Goal: Task Accomplishment & Management: Complete application form

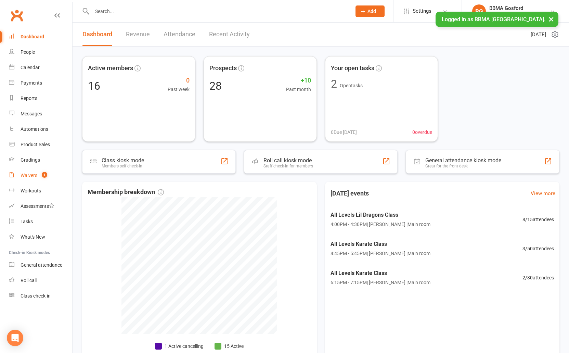
click at [35, 175] on div "Waivers" at bounding box center [29, 175] width 17 height 5
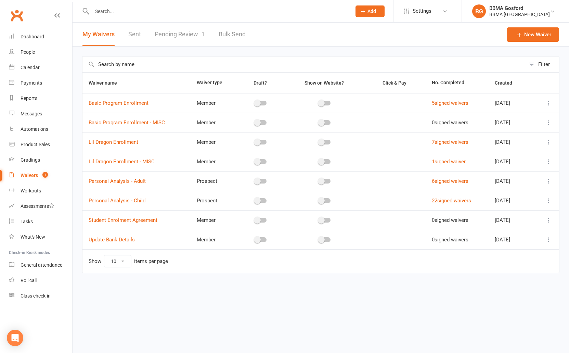
click at [178, 33] on link "Pending Review 1" at bounding box center [180, 35] width 50 height 24
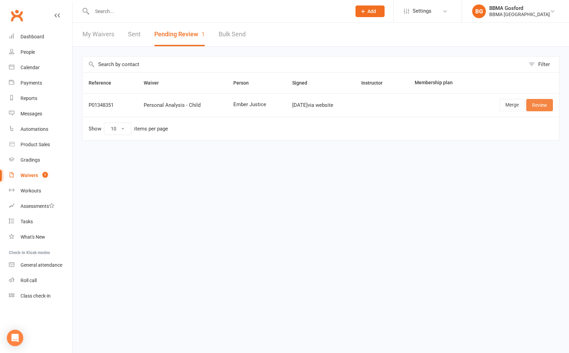
click at [542, 104] on link "Review" at bounding box center [539, 105] width 27 height 12
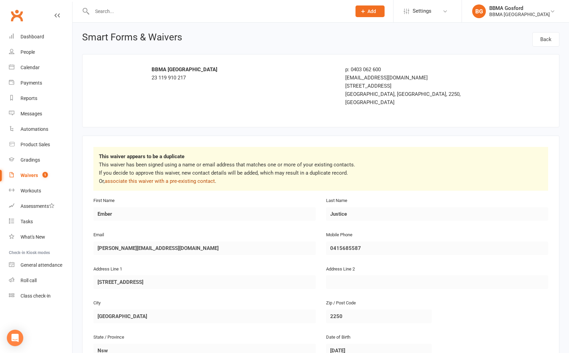
click at [184, 178] on link "associate this waiver with a pre-existing contact" at bounding box center [160, 181] width 110 height 6
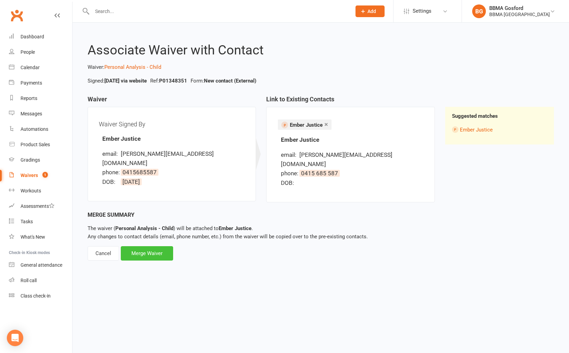
click at [155, 246] on div "Merge Waiver" at bounding box center [147, 253] width 52 height 14
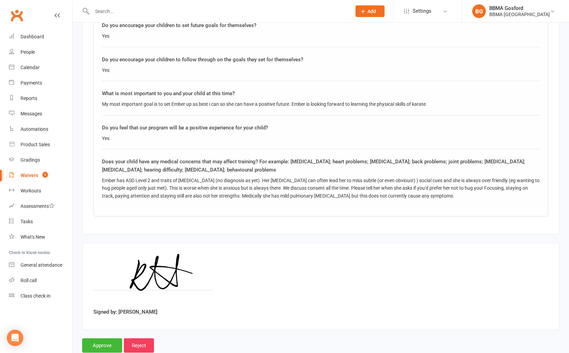
scroll to position [981, 0]
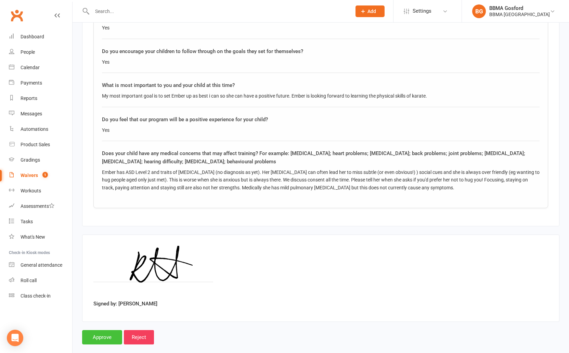
click at [103, 330] on input "Approve" at bounding box center [102, 337] width 40 height 14
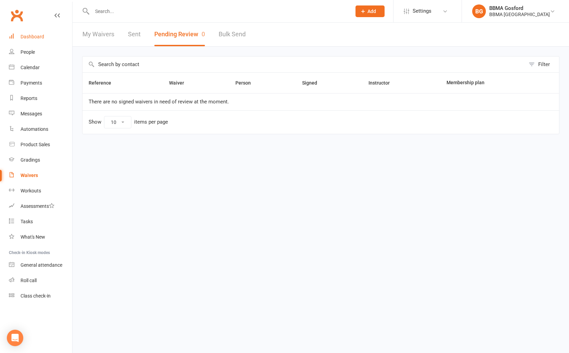
click at [40, 34] on div "Dashboard" at bounding box center [33, 36] width 24 height 5
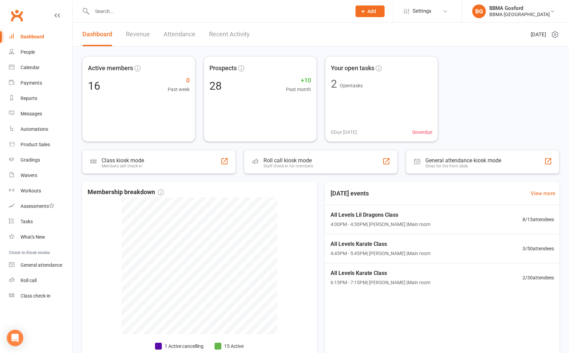
click at [118, 13] on input "text" at bounding box center [218, 12] width 257 height 10
type input "ember"
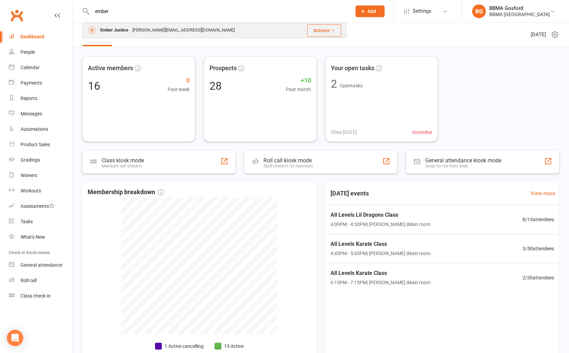
click at [126, 31] on div "Ember Justice" at bounding box center [114, 30] width 32 height 10
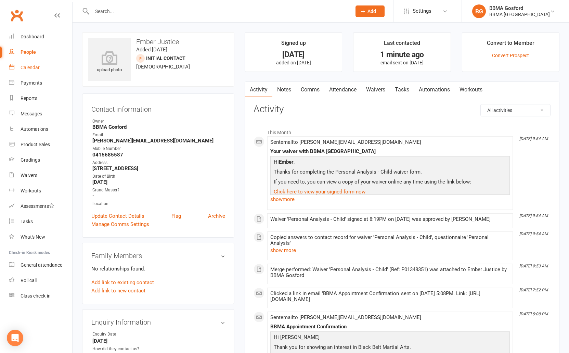
click at [37, 72] on link "Calendar" at bounding box center [40, 67] width 63 height 15
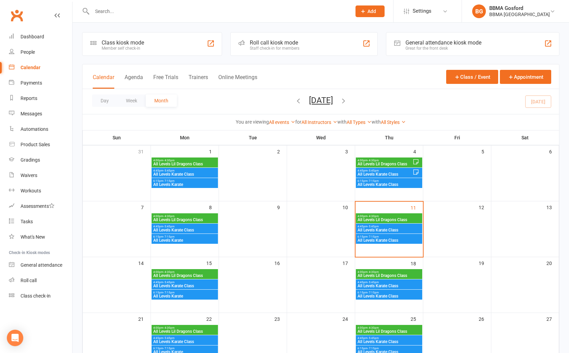
click at [186, 164] on span "All Levels Lil Dragons Class" at bounding box center [185, 164] width 64 height 4
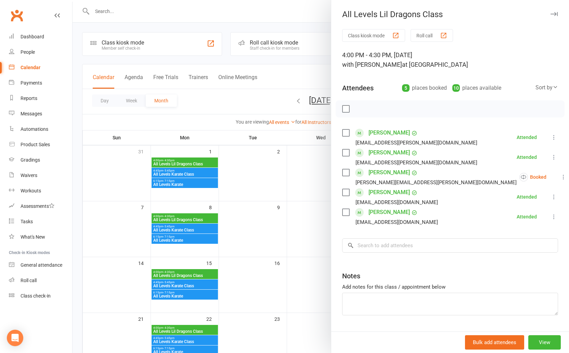
click at [188, 219] on div at bounding box center [321, 176] width 497 height 353
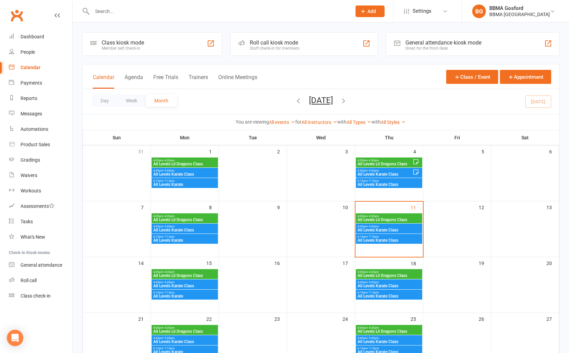
click at [184, 218] on span "All Levels Lil Dragons Class" at bounding box center [185, 220] width 64 height 4
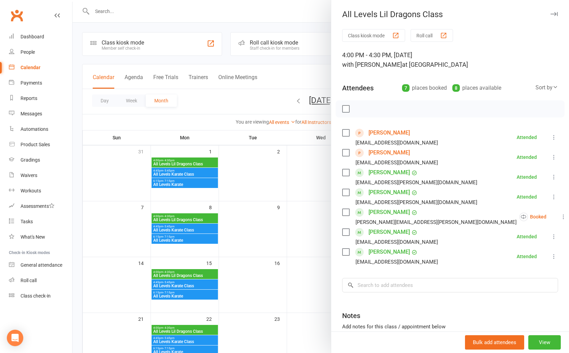
drag, startPoint x: 272, startPoint y: 194, endPoint x: 291, endPoint y: 187, distance: 19.7
click at [272, 194] on div at bounding box center [321, 176] width 497 height 353
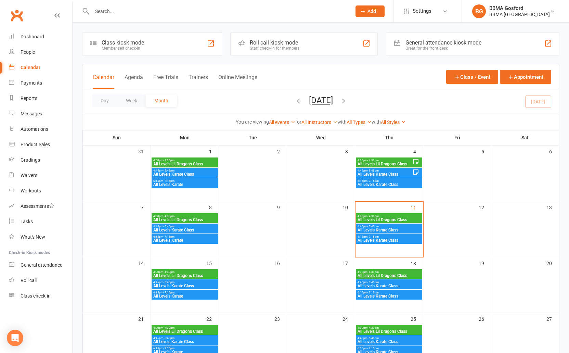
click at [389, 161] on span "4:00pm - 4:30pm" at bounding box center [384, 160] width 55 height 3
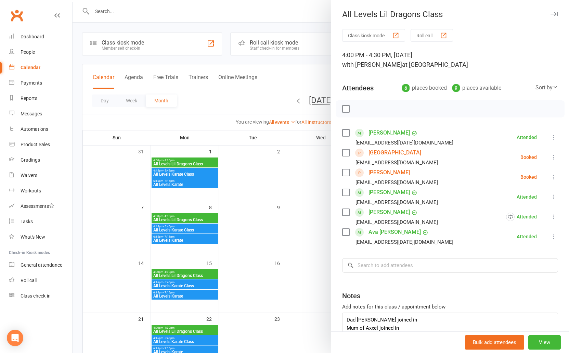
click at [275, 188] on div at bounding box center [321, 176] width 497 height 353
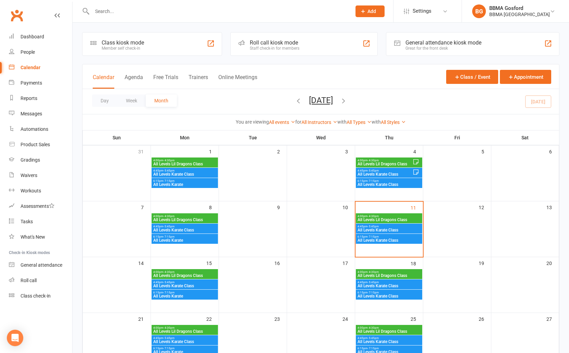
click at [295, 100] on icon "button" at bounding box center [299, 101] width 8 height 8
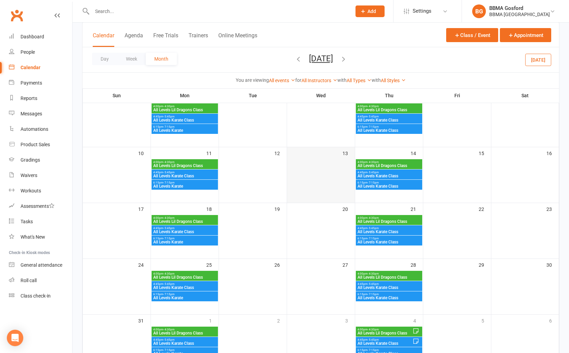
scroll to position [148, 0]
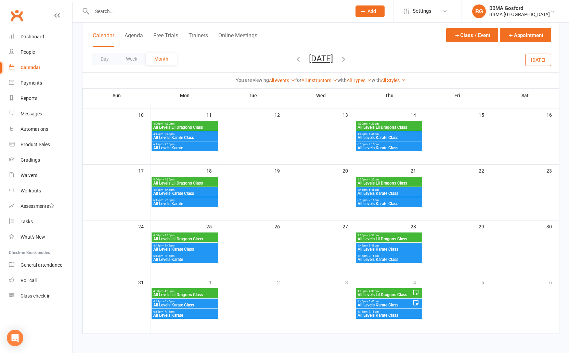
click at [193, 239] on span "All Levels Lil Dragons Class" at bounding box center [185, 239] width 64 height 4
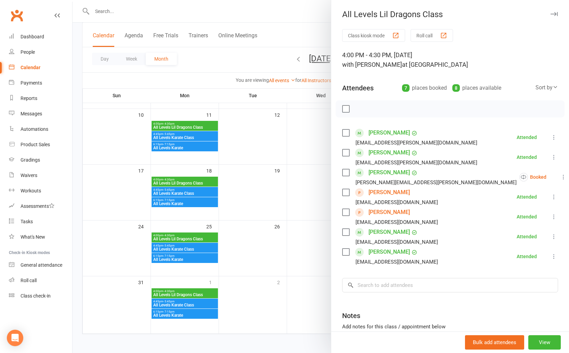
click at [128, 207] on div at bounding box center [321, 176] width 497 height 353
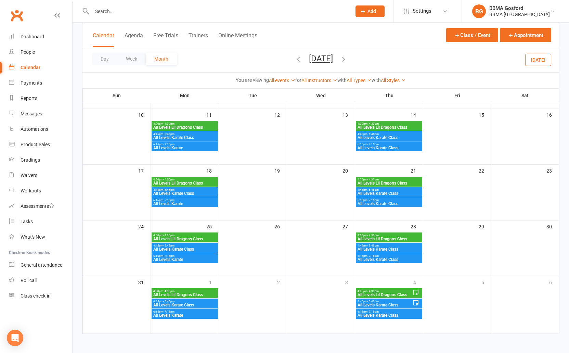
click at [380, 235] on span "4:00pm - 4:30pm" at bounding box center [389, 235] width 64 height 3
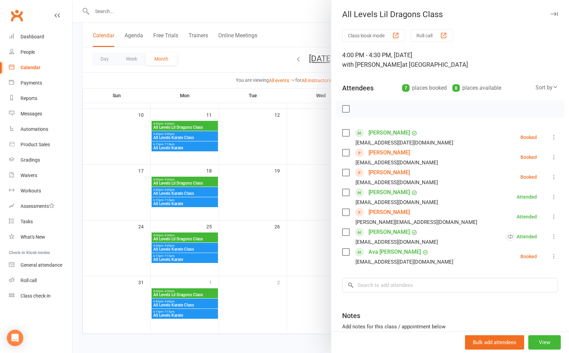
click at [265, 208] on div at bounding box center [321, 176] width 497 height 353
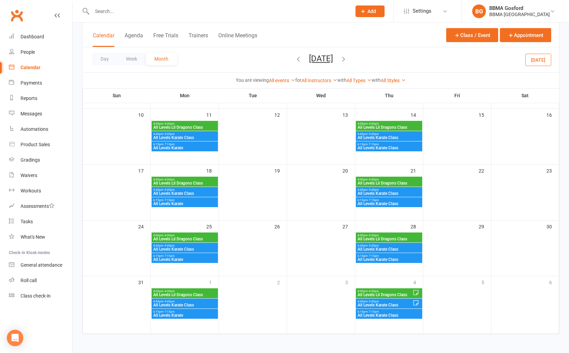
click at [416, 182] on span "All Levels Lil Dragons Class" at bounding box center [389, 183] width 64 height 4
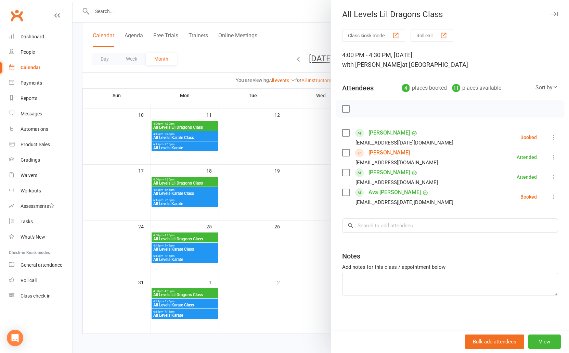
click at [270, 188] on div at bounding box center [321, 176] width 497 height 353
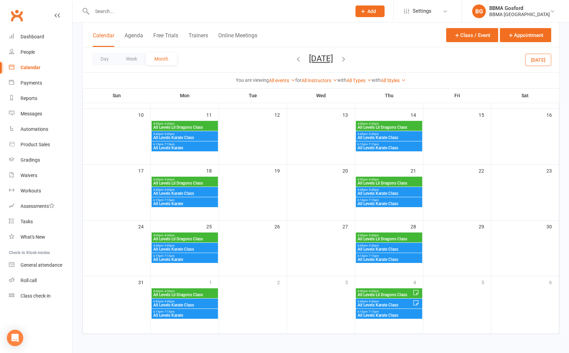
click at [197, 181] on span "All Levels Lil Dragons Class" at bounding box center [185, 183] width 64 height 4
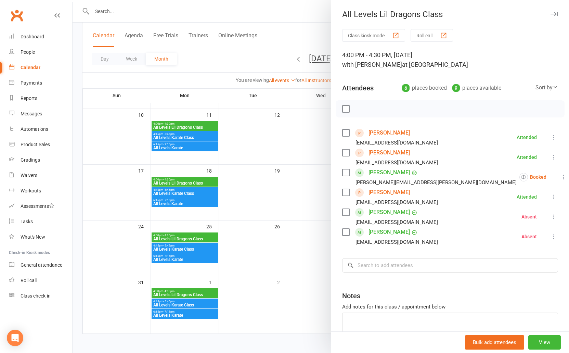
click at [252, 185] on div at bounding box center [321, 176] width 497 height 353
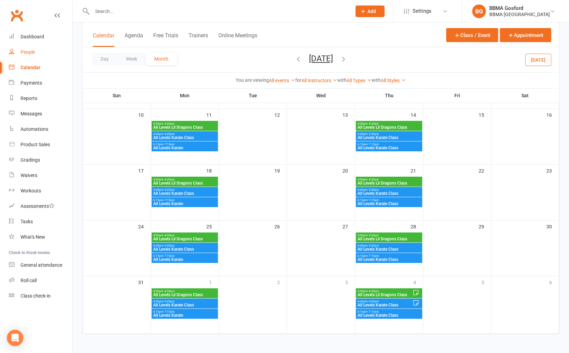
click at [26, 50] on div "People" at bounding box center [28, 51] width 14 height 5
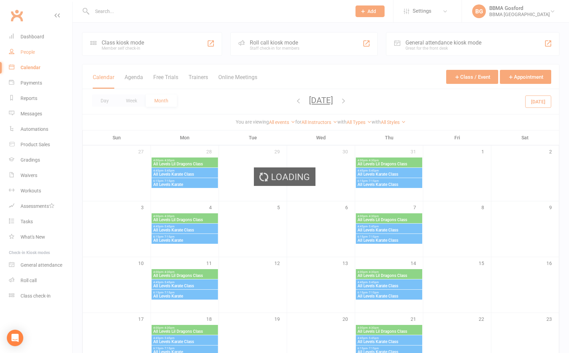
select select "100"
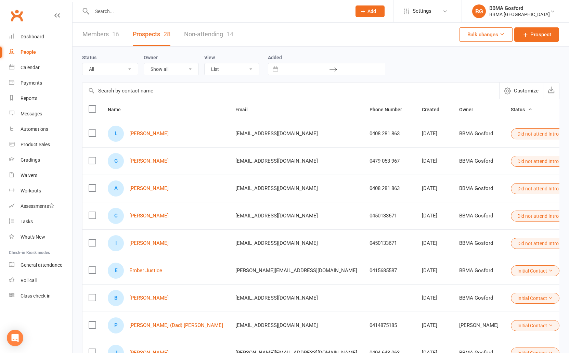
click at [511, 110] on span "Status" at bounding box center [522, 109] width 22 height 5
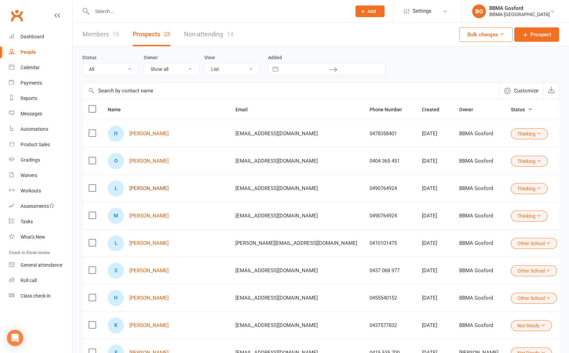
click at [143, 189] on link "Lina Butt" at bounding box center [148, 189] width 39 height 6
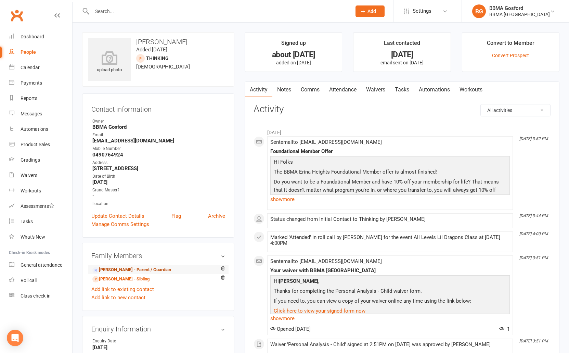
click at [123, 270] on link "Eva Heist - Parent / Guardian" at bounding box center [131, 269] width 79 height 7
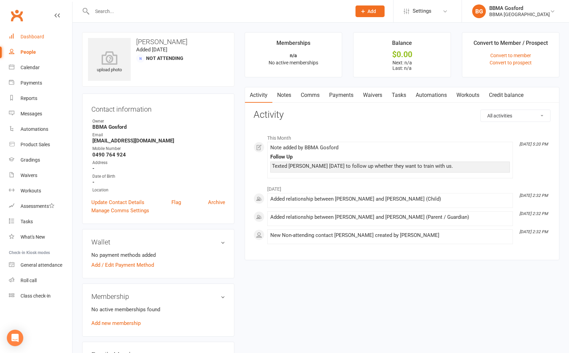
click at [39, 37] on div "Dashboard" at bounding box center [33, 36] width 24 height 5
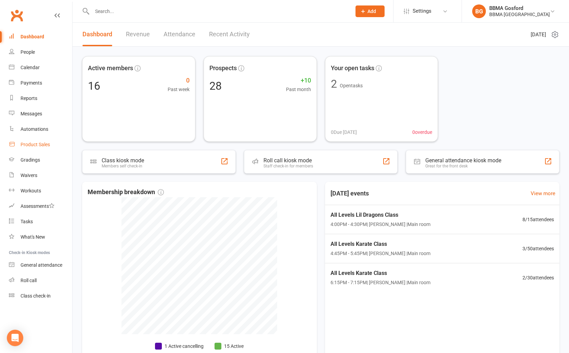
click at [29, 146] on div "Product Sales" at bounding box center [35, 144] width 29 height 5
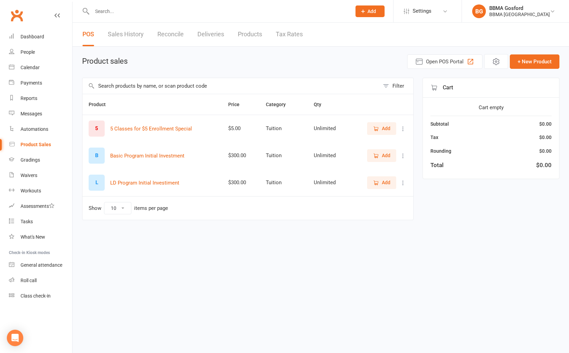
click at [136, 35] on link "Sales History" at bounding box center [126, 35] width 36 height 24
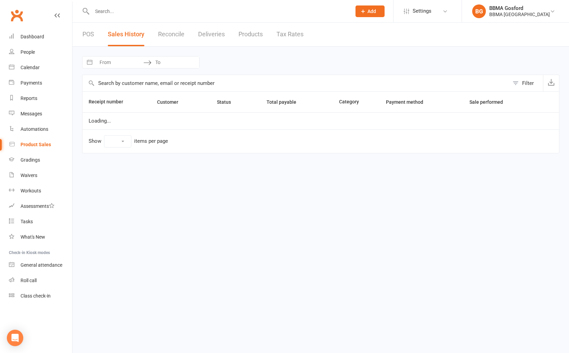
select select "25"
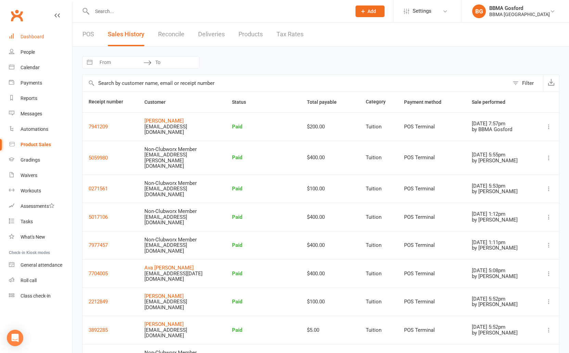
click at [37, 41] on link "Dashboard" at bounding box center [40, 36] width 63 height 15
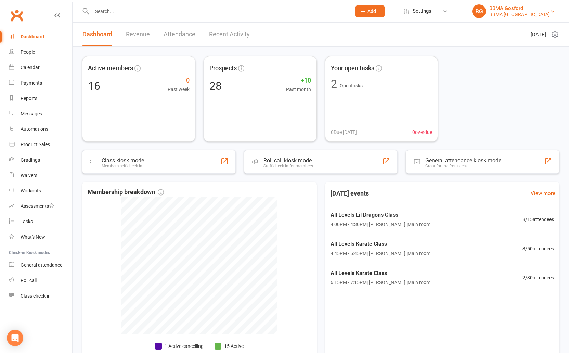
click at [516, 12] on div "BBMA Erina Heights" at bounding box center [520, 14] width 61 height 6
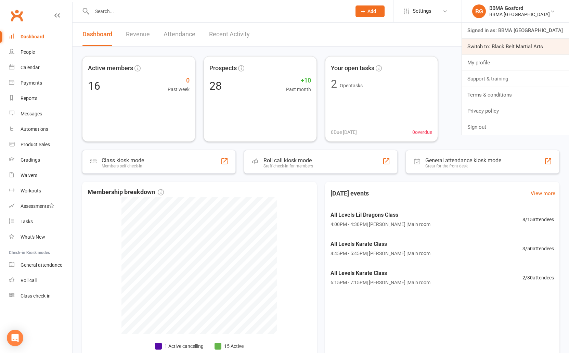
click at [510, 46] on link "Switch to: Black Belt Martial Arts" at bounding box center [515, 47] width 107 height 16
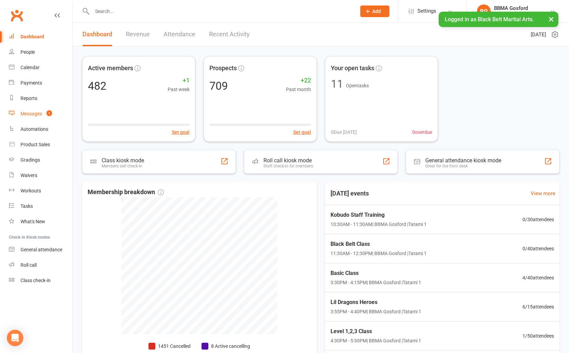
click at [33, 116] on div "Messages" at bounding box center [32, 113] width 22 height 5
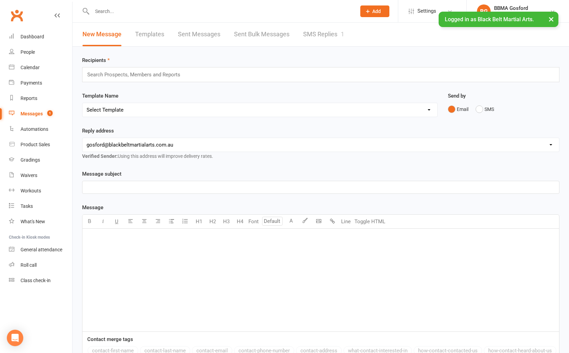
click at [327, 35] on link "SMS Replies 1" at bounding box center [323, 35] width 41 height 24
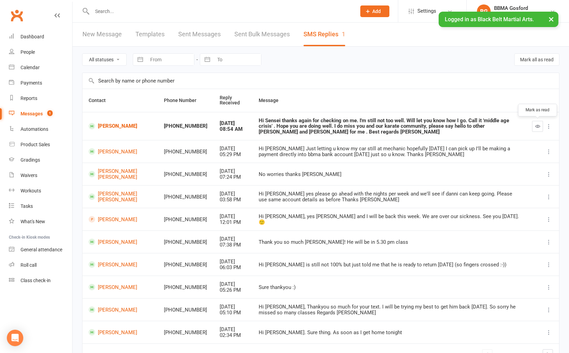
click at [538, 128] on icon "button" at bounding box center [537, 126] width 5 height 5
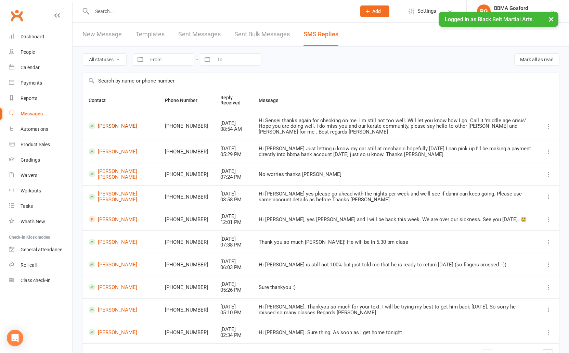
click at [114, 124] on link "Nancy Xue" at bounding box center [121, 126] width 64 height 7
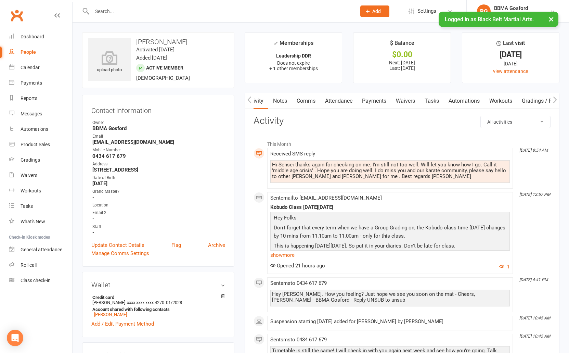
scroll to position [0, 2]
click at [315, 103] on link "Comms" at bounding box center [308, 101] width 28 height 16
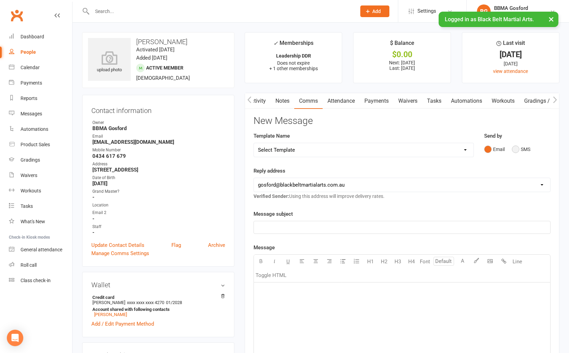
click at [517, 150] on button "SMS" at bounding box center [521, 149] width 18 height 13
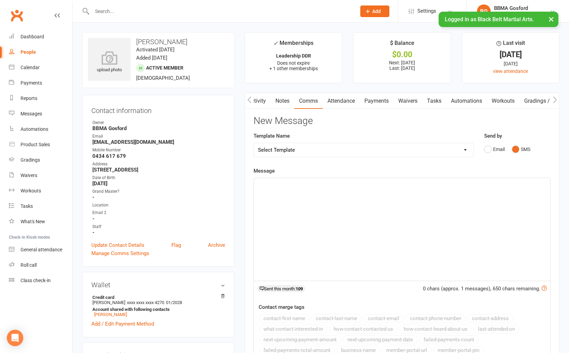
click at [289, 187] on p "﻿" at bounding box center [402, 184] width 288 height 8
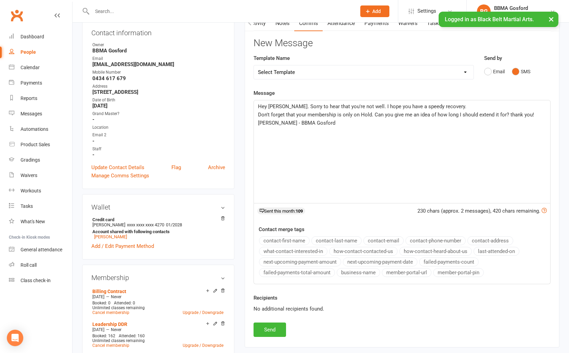
scroll to position [78, 0]
click at [270, 328] on button "Send" at bounding box center [270, 329] width 33 height 14
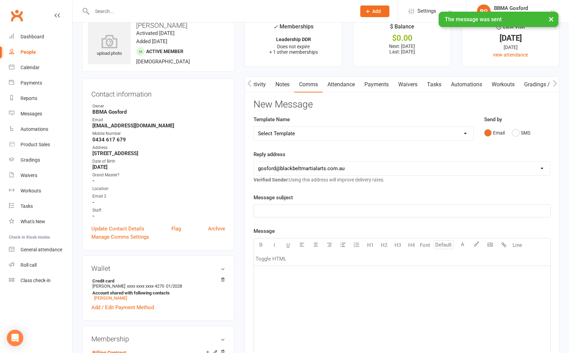
scroll to position [0, 0]
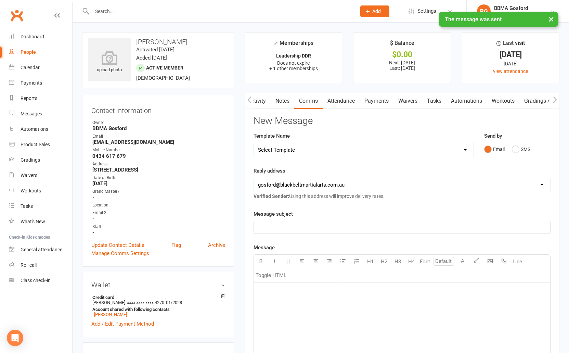
click at [373, 101] on link "Payments" at bounding box center [377, 101] width 34 height 16
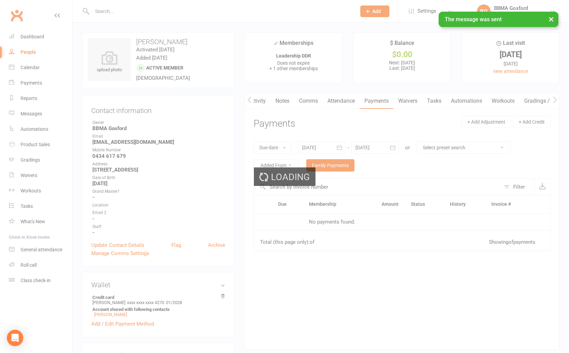
scroll to position [0, 2]
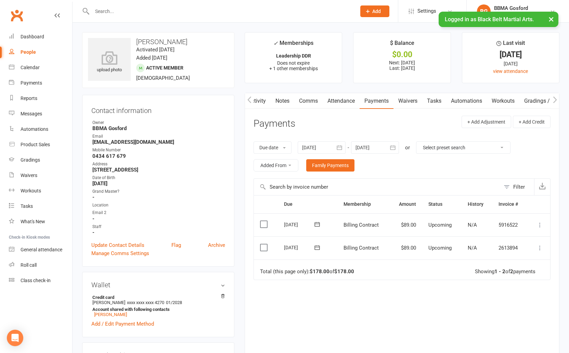
click at [541, 247] on icon at bounding box center [540, 247] width 7 height 7
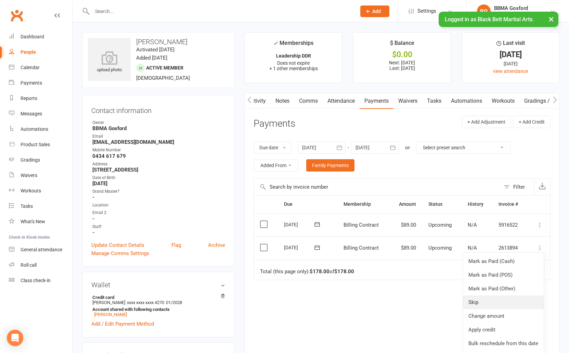
click at [484, 304] on link "Skip" at bounding box center [503, 302] width 81 height 14
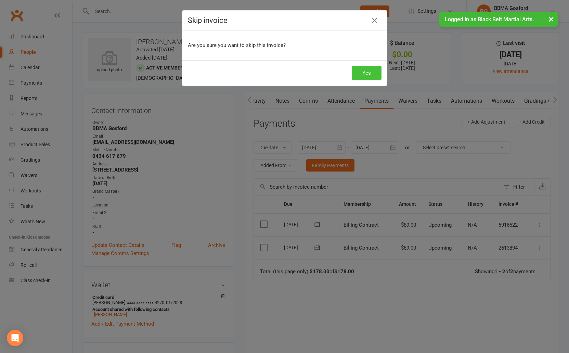
click at [365, 71] on button "Yes" at bounding box center [367, 73] width 30 height 14
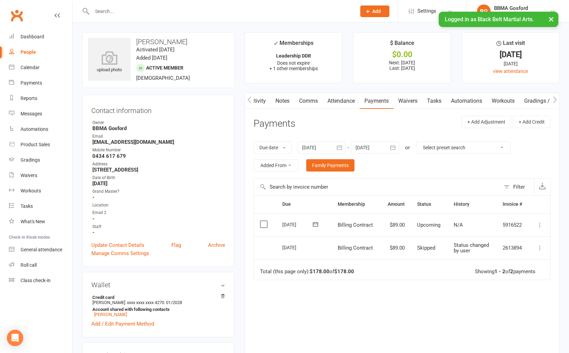
click at [126, 13] on input "text" at bounding box center [221, 12] width 262 height 10
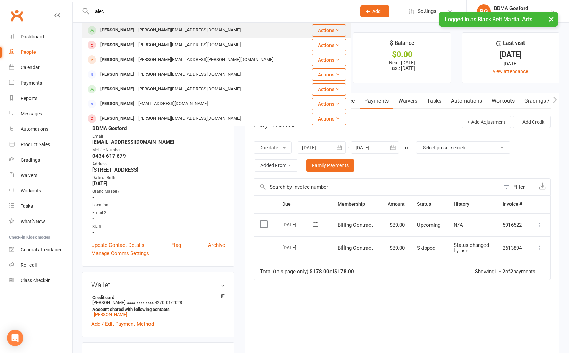
type input "alec"
click at [138, 32] on div "alec@alectucker.com" at bounding box center [189, 30] width 106 height 10
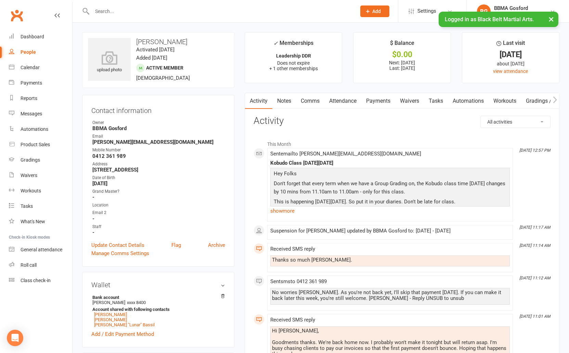
click at [312, 100] on link "Comms" at bounding box center [310, 101] width 28 height 16
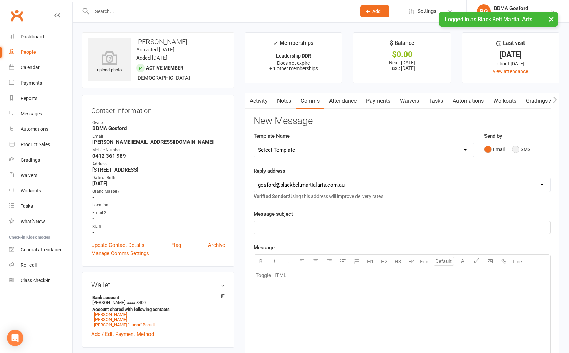
click at [516, 150] on button "SMS" at bounding box center [521, 149] width 18 height 13
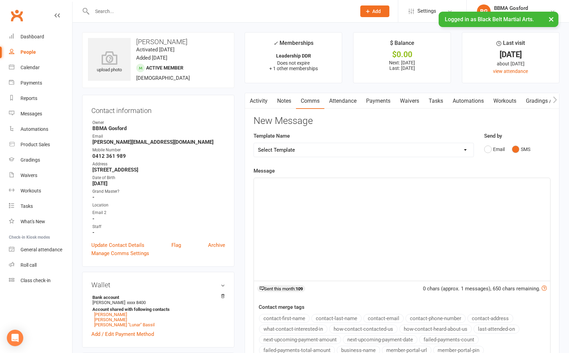
click at [307, 185] on p "﻿" at bounding box center [402, 184] width 288 height 8
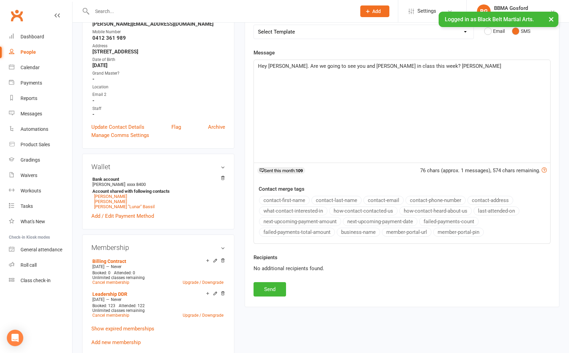
scroll to position [121, 0]
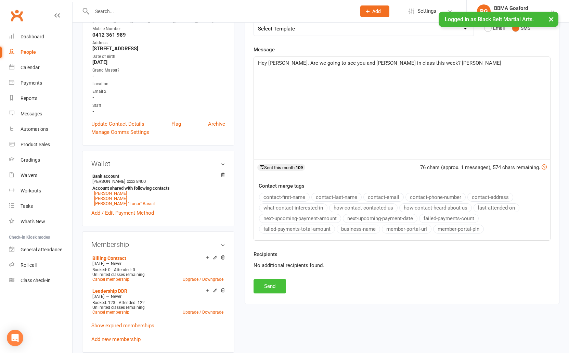
click at [270, 285] on button "Send" at bounding box center [270, 286] width 33 height 14
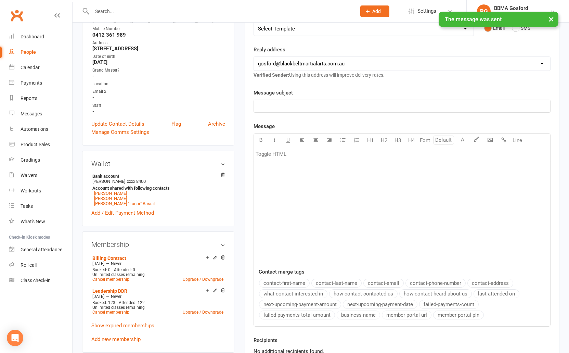
scroll to position [0, 0]
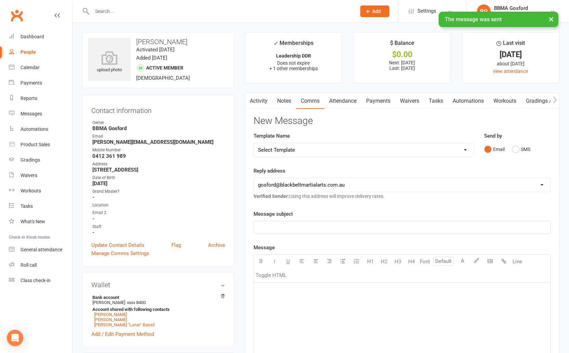
click at [254, 100] on link "Activity" at bounding box center [258, 101] width 27 height 16
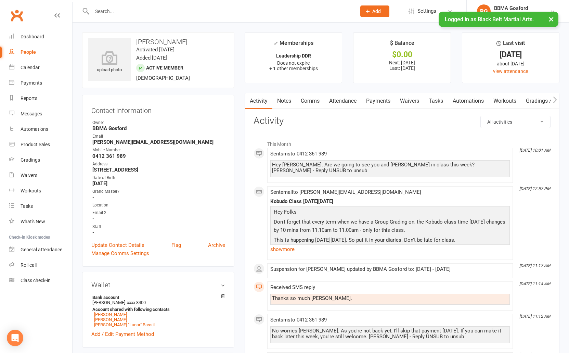
click at [376, 99] on link "Payments" at bounding box center [378, 101] width 34 height 16
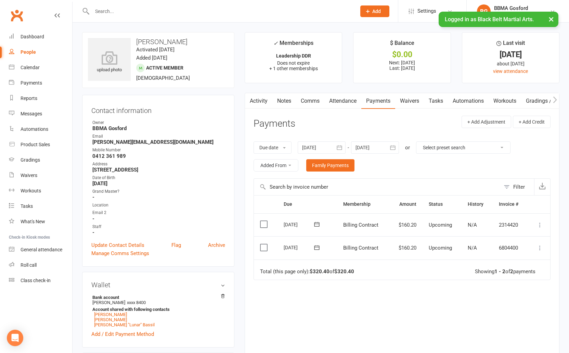
click at [155, 14] on input "text" at bounding box center [221, 12] width 262 height 10
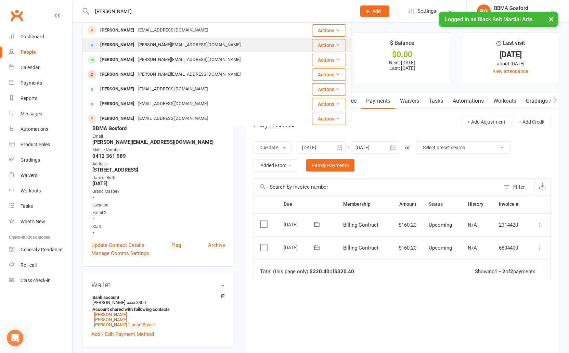
type input "farrell"
click at [123, 49] on div "Natalia Farrell" at bounding box center [117, 45] width 38 height 10
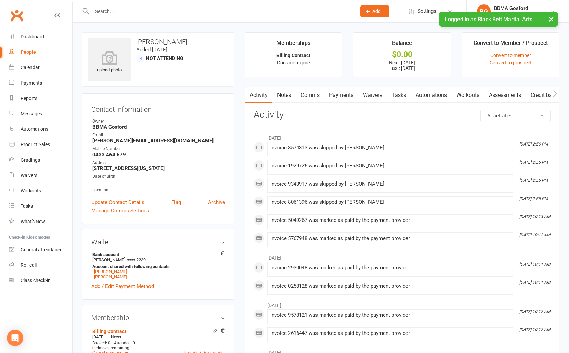
click at [355, 94] on link "Payments" at bounding box center [342, 95] width 34 height 16
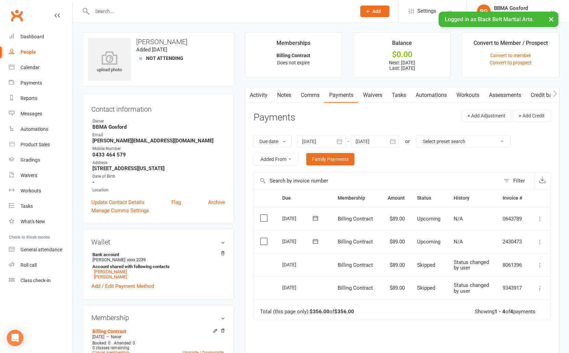
click at [130, 12] on input "text" at bounding box center [221, 12] width 262 height 10
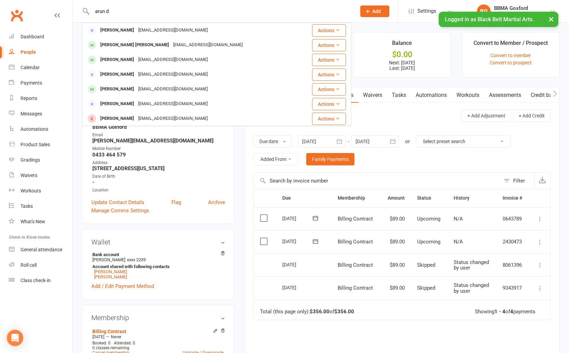
type input "arun d"
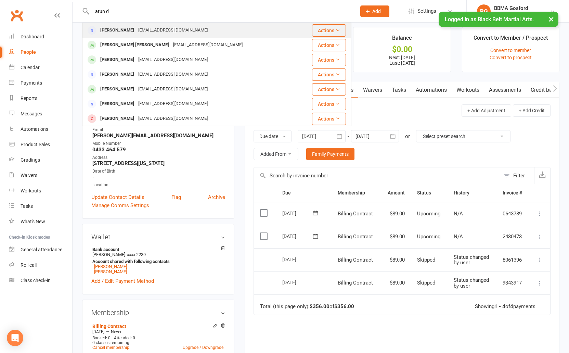
scroll to position [5, 0]
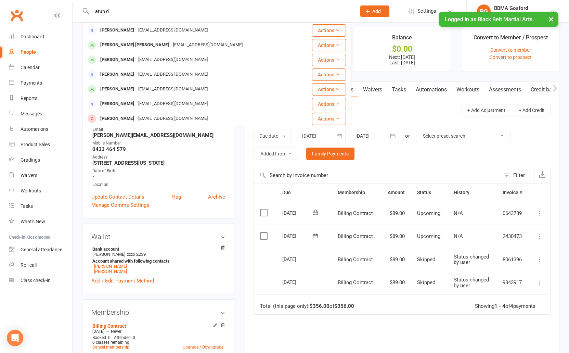
click at [135, 45] on div "David-Tom Arun" at bounding box center [134, 45] width 73 height 10
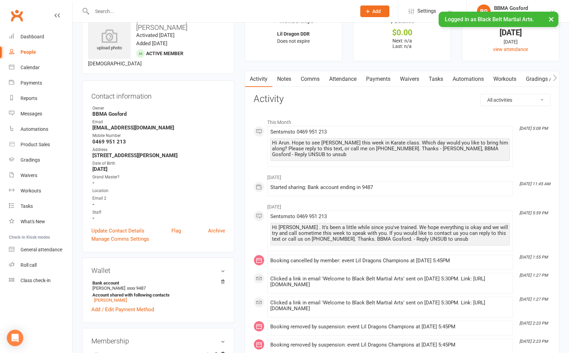
scroll to position [27, 0]
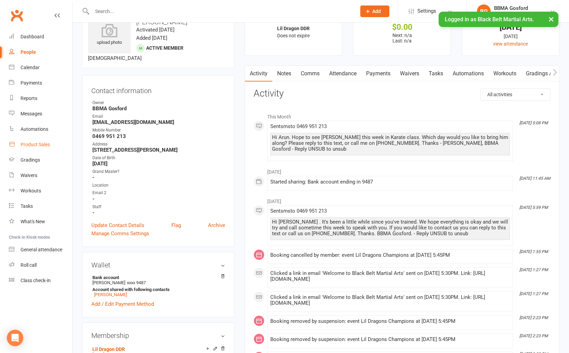
click at [33, 146] on div "Product Sales" at bounding box center [35, 144] width 29 height 5
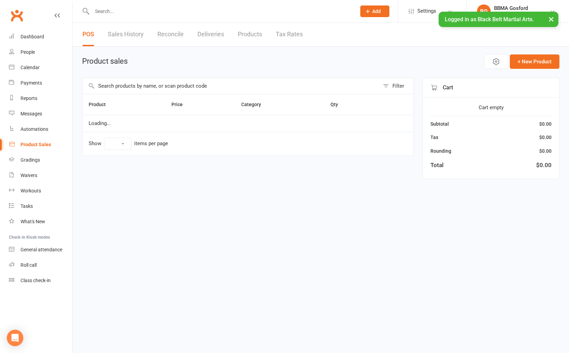
select select "100"
click at [131, 35] on link "Sales History" at bounding box center [126, 35] width 36 height 24
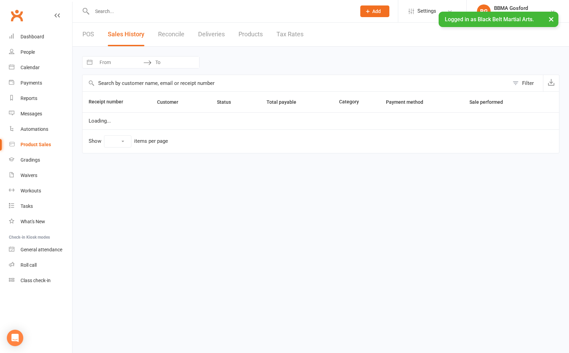
select select "100"
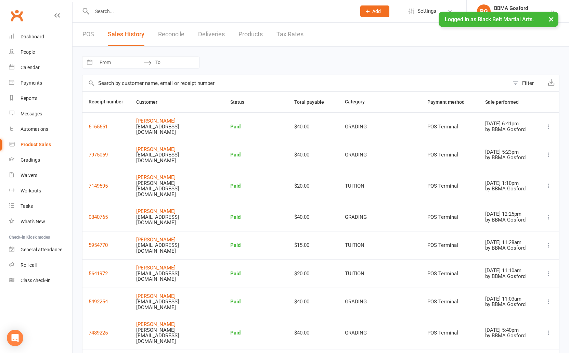
scroll to position [1, 0]
click at [84, 34] on link "POS" at bounding box center [88, 34] width 12 height 24
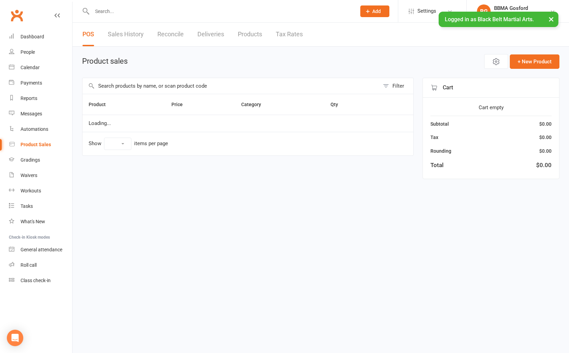
select select "100"
click at [115, 86] on input "text" at bounding box center [230, 86] width 297 height 16
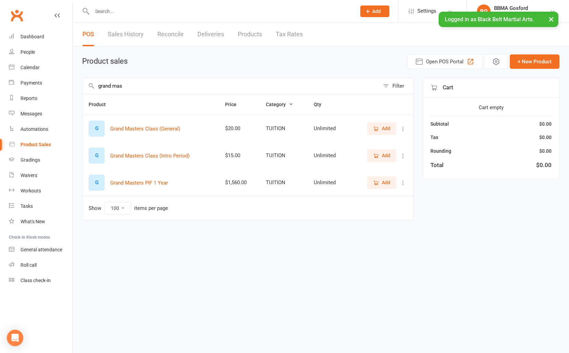
type input "grand mas"
click at [376, 129] on icon "button" at bounding box center [376, 128] width 4 height 4
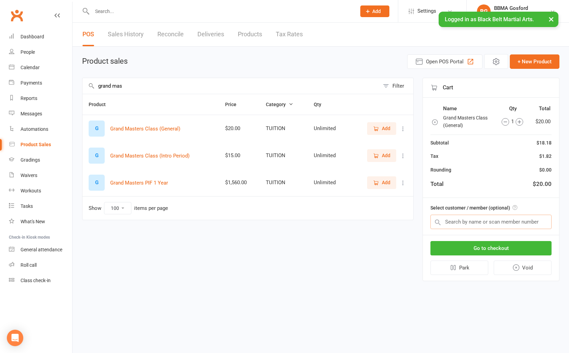
click at [480, 225] on input "text" at bounding box center [491, 222] width 121 height 14
type input "fern kle"
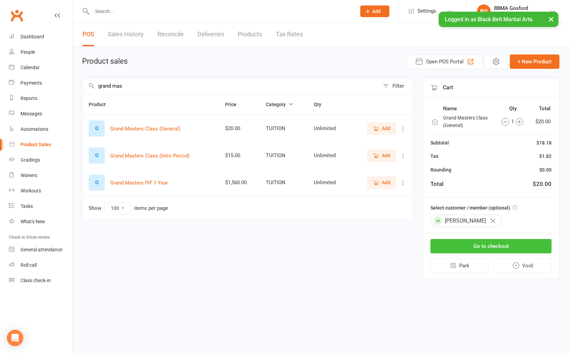
click at [495, 248] on button "Go to checkout" at bounding box center [491, 246] width 121 height 14
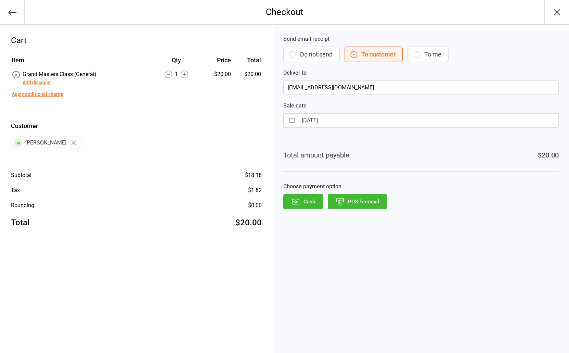
click at [366, 197] on button "POS Terminal" at bounding box center [357, 201] width 59 height 15
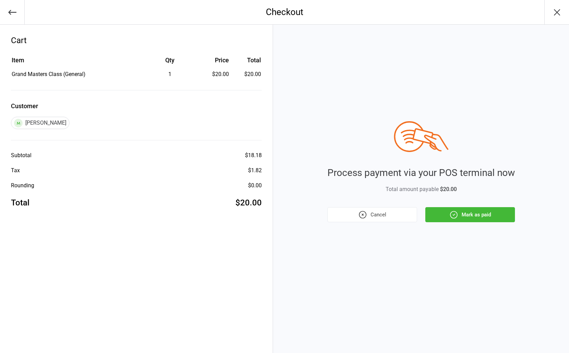
click at [479, 218] on button "Mark as paid" at bounding box center [470, 214] width 90 height 15
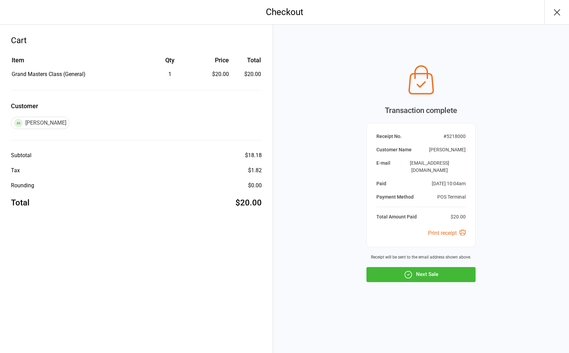
click at [425, 273] on button "Next Sale" at bounding box center [421, 274] width 109 height 15
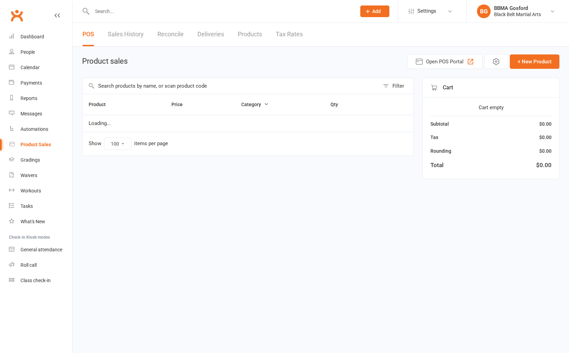
select select "100"
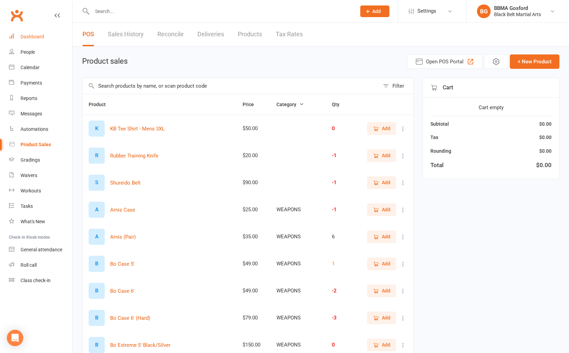
click at [33, 37] on div "Dashboard" at bounding box center [33, 36] width 24 height 5
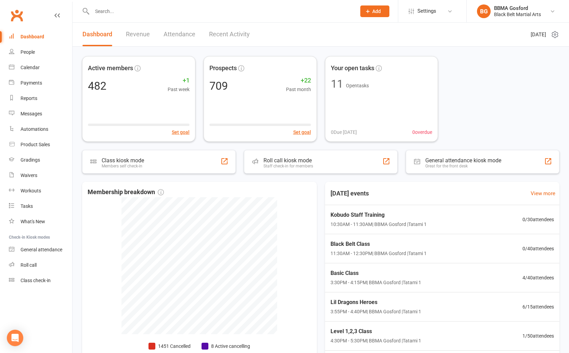
click at [129, 12] on input "text" at bounding box center [221, 12] width 262 height 10
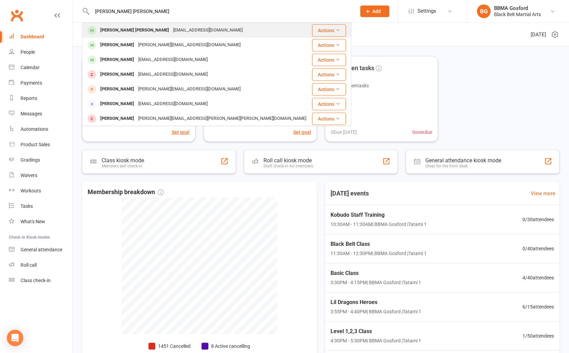
type input "arun david tom"
click at [121, 34] on div "David-Tom Arun" at bounding box center [134, 30] width 73 height 10
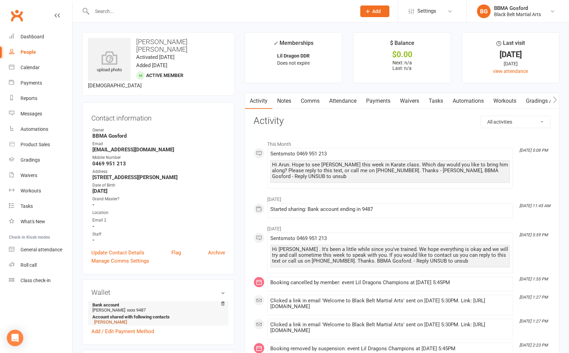
click at [115, 319] on link "Arun Varghese" at bounding box center [110, 321] width 33 height 5
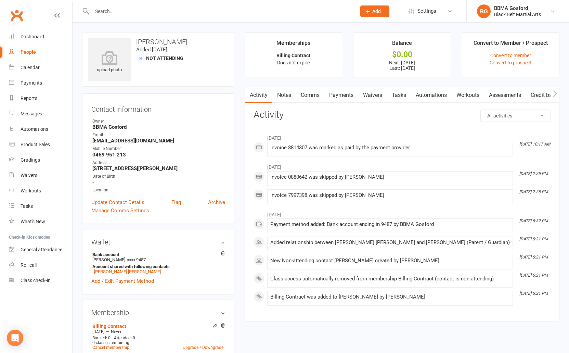
click at [346, 96] on link "Payments" at bounding box center [342, 95] width 34 height 16
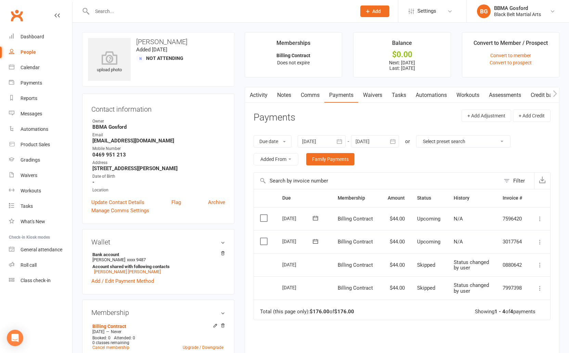
click at [540, 241] on icon at bounding box center [540, 242] width 7 height 7
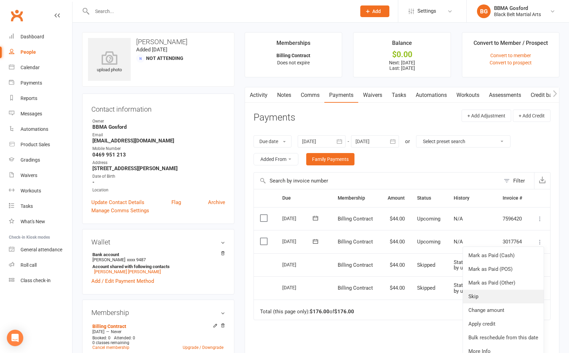
click at [483, 297] on link "Skip" at bounding box center [503, 297] width 81 height 14
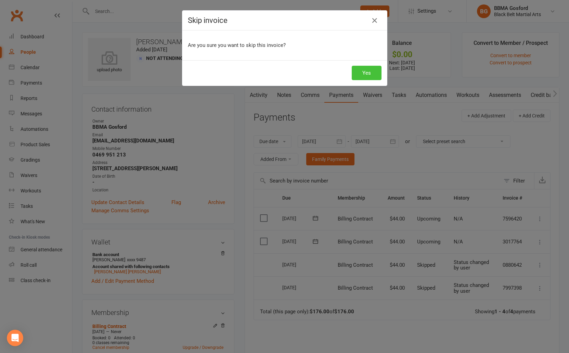
click at [373, 71] on button "Yes" at bounding box center [367, 73] width 30 height 14
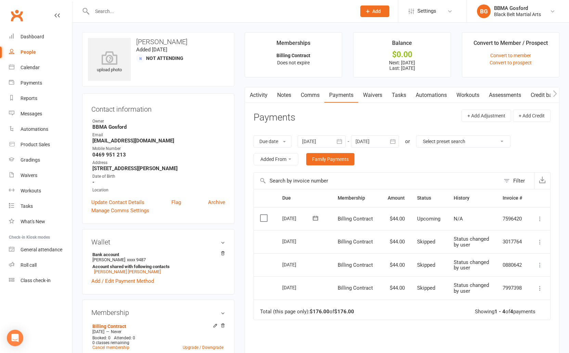
click at [129, 11] on input "text" at bounding box center [221, 12] width 262 height 10
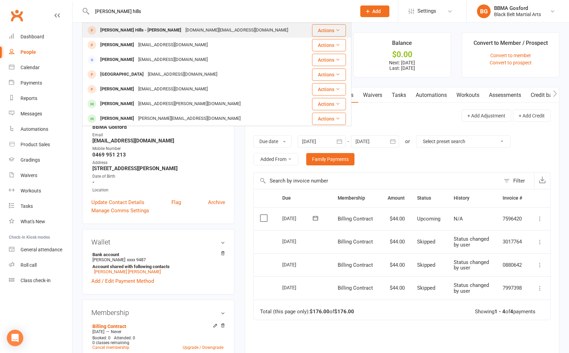
type input "owen hills"
click at [143, 34] on div "Owen Hills - Buckley" at bounding box center [140, 30] width 85 height 10
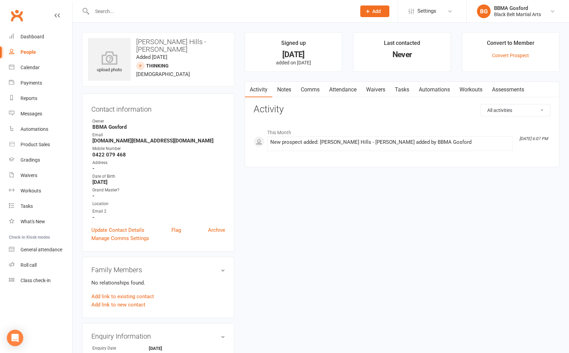
click at [316, 87] on link "Comms" at bounding box center [310, 90] width 28 height 16
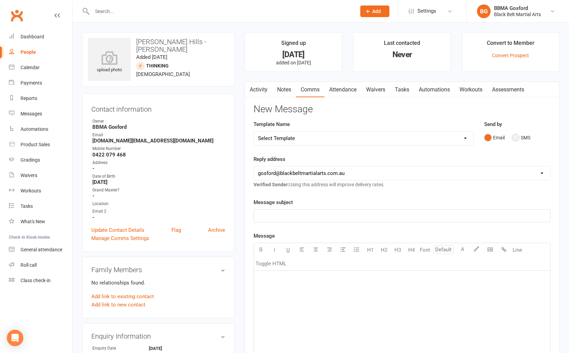
click at [520, 136] on button "SMS" at bounding box center [521, 137] width 18 height 13
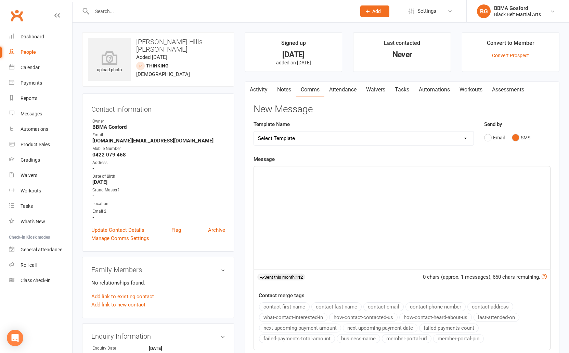
click at [288, 178] on div "﻿" at bounding box center [402, 217] width 296 height 103
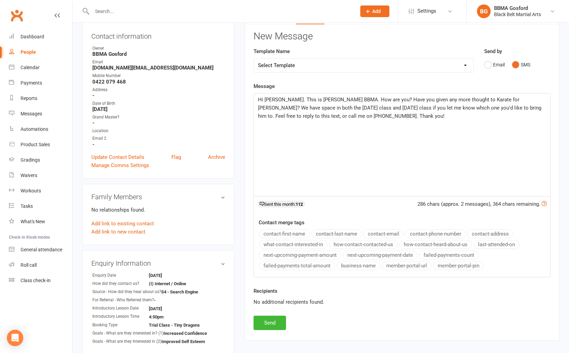
scroll to position [81, 0]
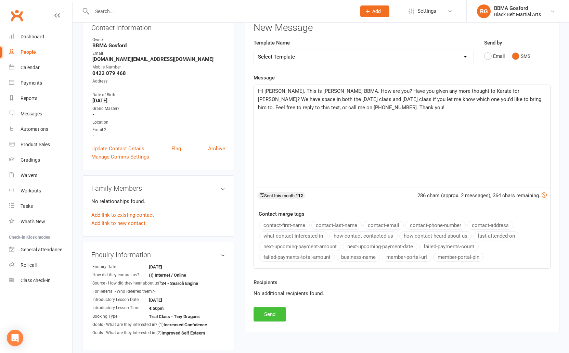
click at [274, 316] on button "Send" at bounding box center [270, 314] width 33 height 14
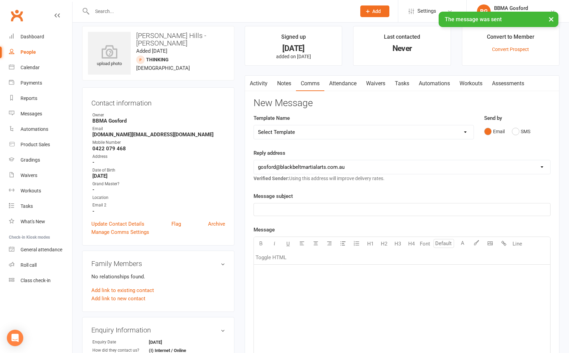
scroll to position [0, 0]
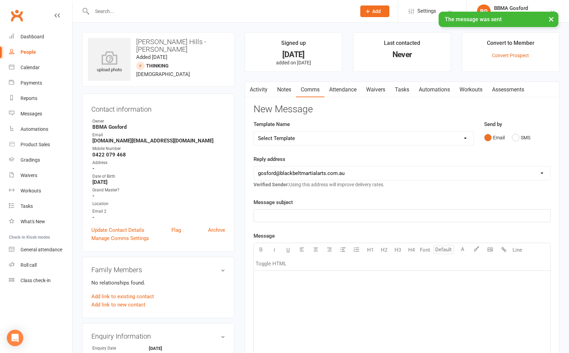
click at [256, 88] on link "Activity" at bounding box center [258, 90] width 27 height 16
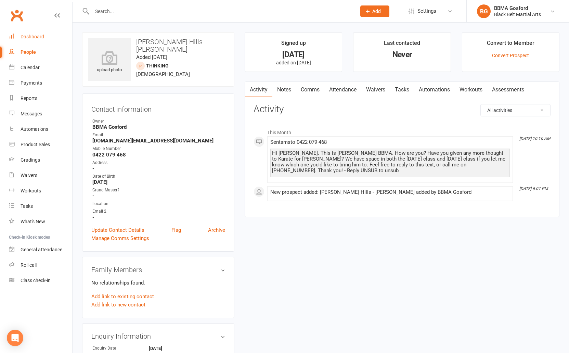
click at [36, 41] on link "Dashboard" at bounding box center [40, 36] width 63 height 15
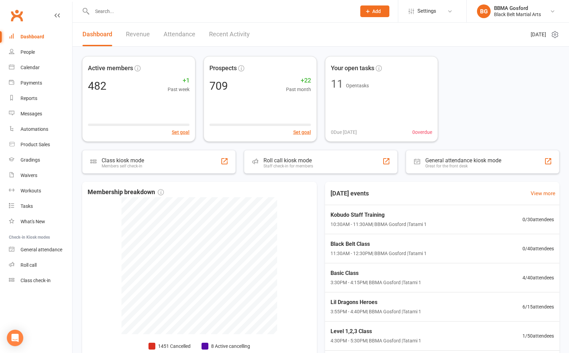
click at [116, 11] on input "text" at bounding box center [221, 12] width 262 height 10
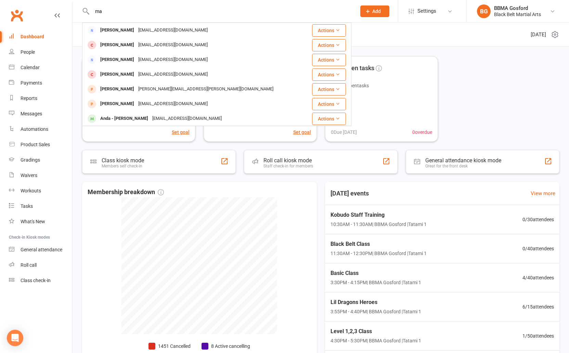
type input "m"
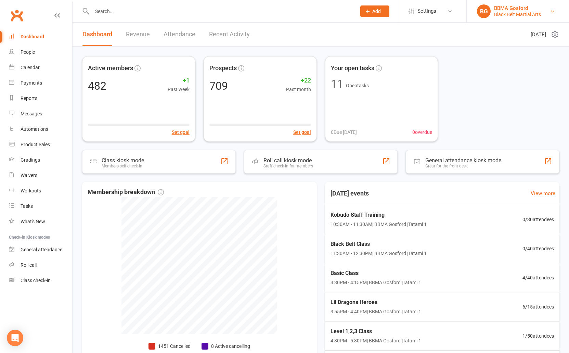
click at [525, 12] on div "Black Belt Martial Arts" at bounding box center [517, 14] width 47 height 6
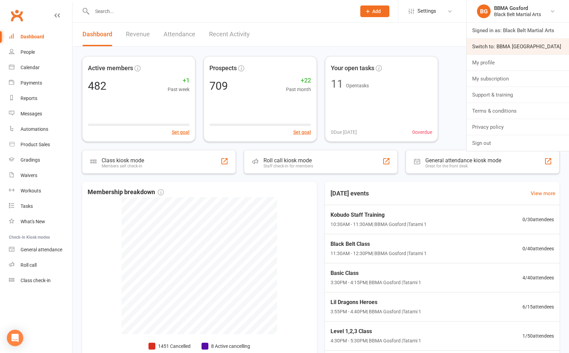
click at [494, 45] on link "Switch to: BBMA Erina Heights" at bounding box center [518, 47] width 102 height 16
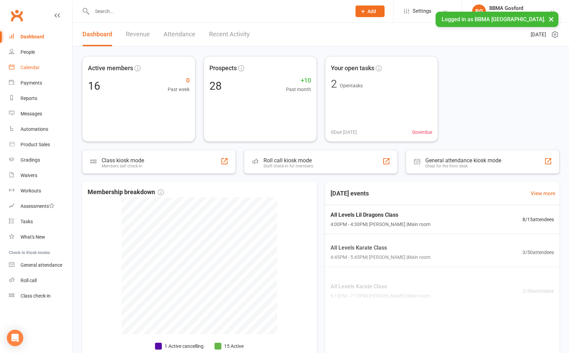
click at [31, 69] on div "Calendar" at bounding box center [30, 67] width 19 height 5
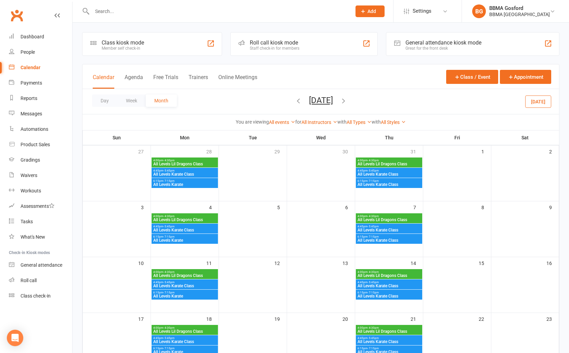
click at [347, 101] on icon "button" at bounding box center [344, 101] width 8 height 8
click at [395, 219] on span "All Levels Lil Dragons Class" at bounding box center [389, 220] width 64 height 4
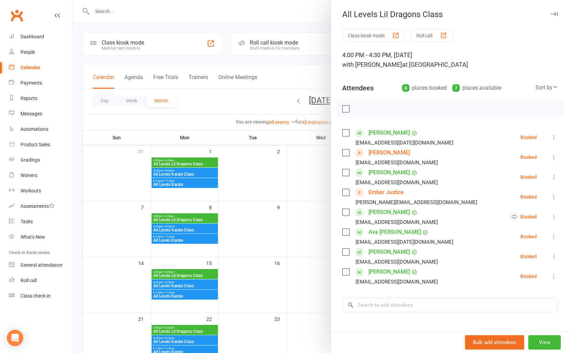
click at [285, 218] on div at bounding box center [321, 176] width 497 height 353
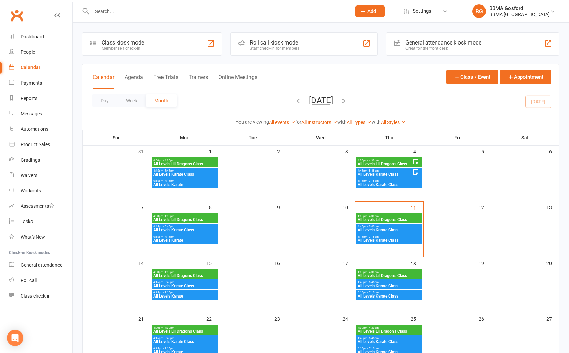
click at [380, 229] on span "All Levels Karate Class" at bounding box center [389, 230] width 64 height 4
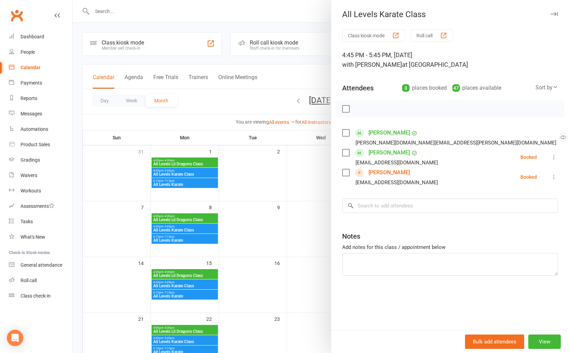
click at [281, 228] on div at bounding box center [321, 176] width 497 height 353
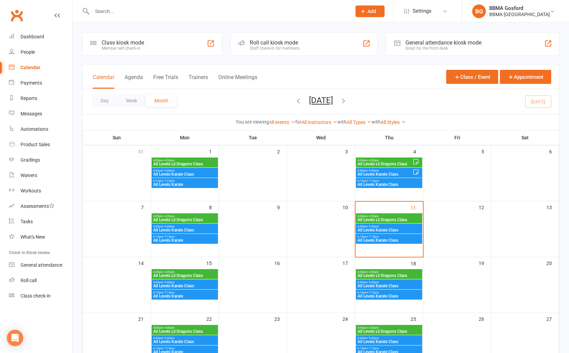
click at [379, 238] on span "All Levels Karate Class" at bounding box center [389, 240] width 64 height 4
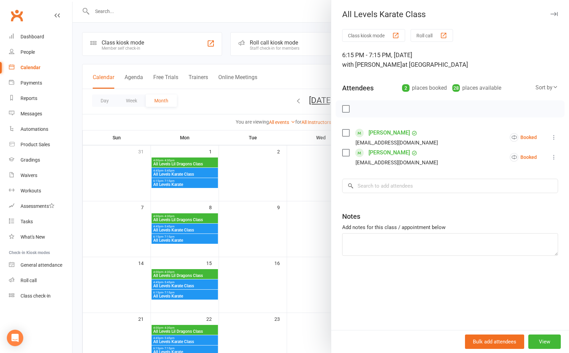
click at [277, 225] on div at bounding box center [321, 176] width 497 height 353
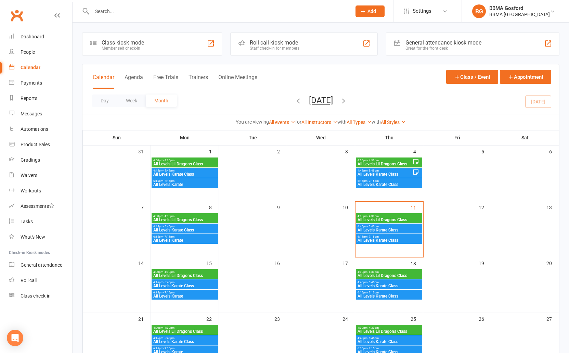
click at [384, 218] on span "All Levels Lil Dragons Class" at bounding box center [389, 220] width 64 height 4
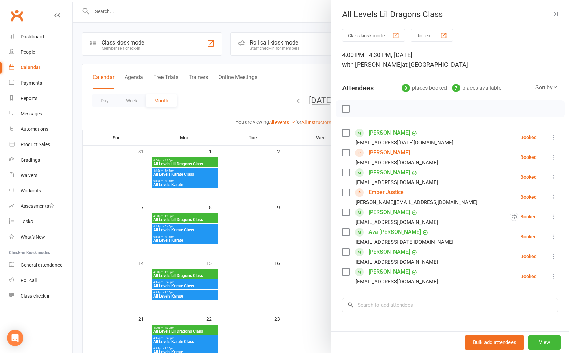
click at [393, 153] on link "[PERSON_NAME]" at bounding box center [389, 152] width 41 height 11
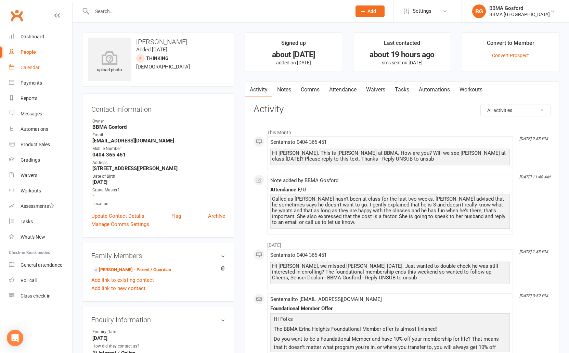
click at [27, 66] on div "Calendar" at bounding box center [30, 67] width 19 height 5
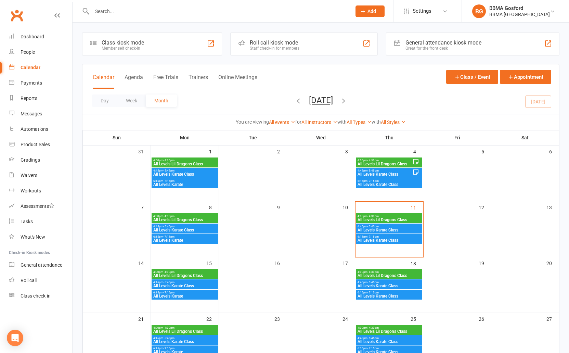
click at [388, 222] on span "All Levels Lil Dragons Class" at bounding box center [389, 220] width 64 height 4
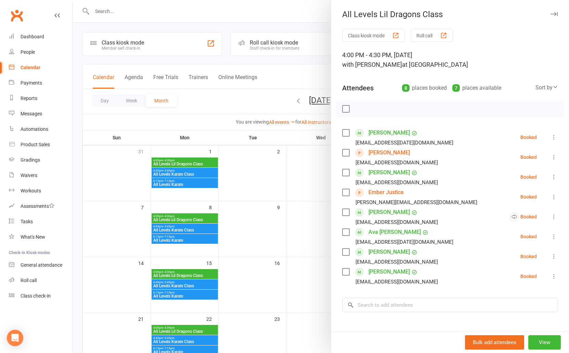
click at [285, 189] on div at bounding box center [321, 176] width 497 height 353
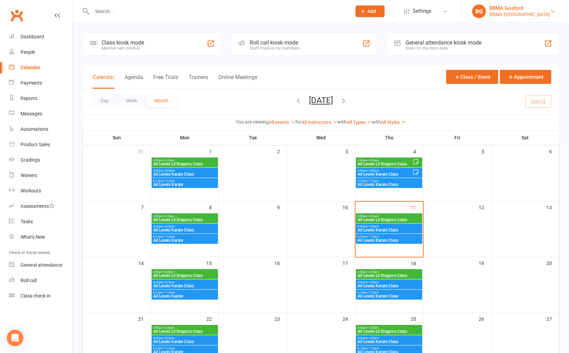
scroll to position [2, 0]
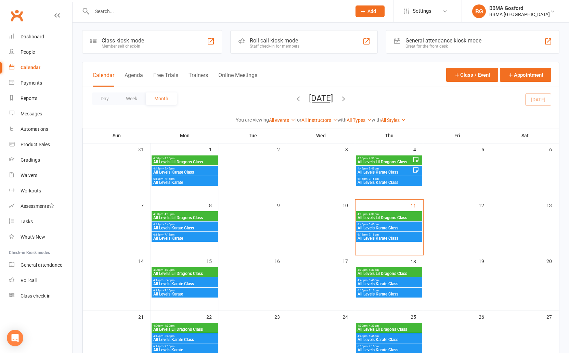
click at [389, 228] on span "All Levels Karate Class" at bounding box center [389, 228] width 64 height 4
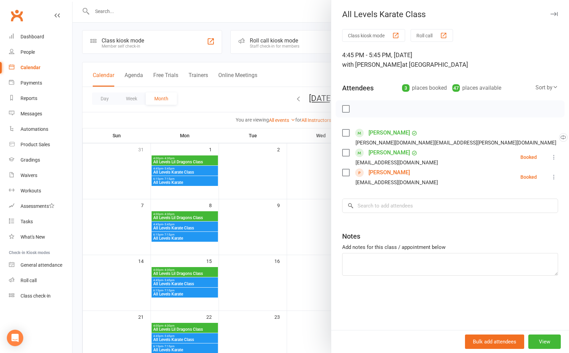
click at [390, 170] on link "[PERSON_NAME]" at bounding box center [389, 172] width 41 height 11
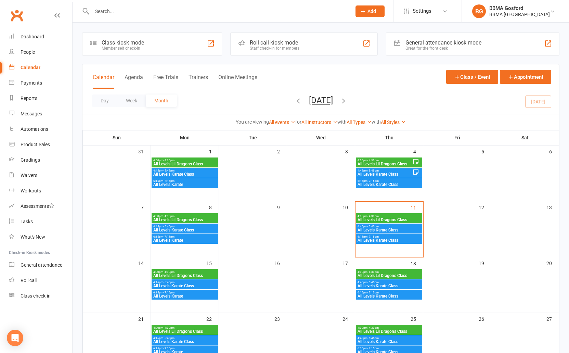
click at [389, 232] on span "All Levels Karate Class" at bounding box center [389, 230] width 64 height 4
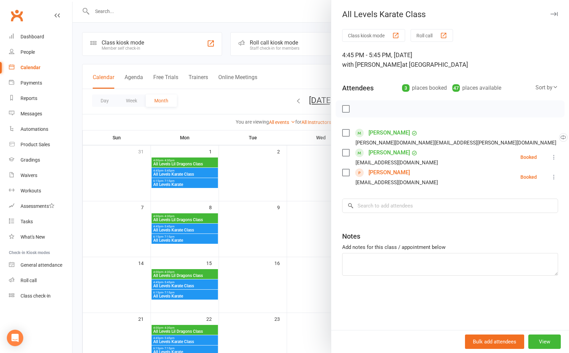
click at [299, 197] on div at bounding box center [321, 176] width 497 height 353
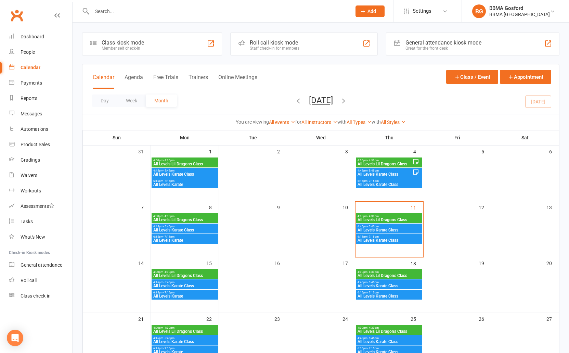
click at [387, 218] on span "All Levels Lil Dragons Class" at bounding box center [389, 220] width 64 height 4
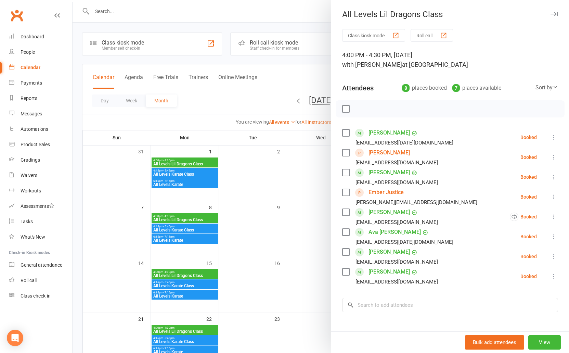
click at [280, 174] on div at bounding box center [321, 176] width 497 height 353
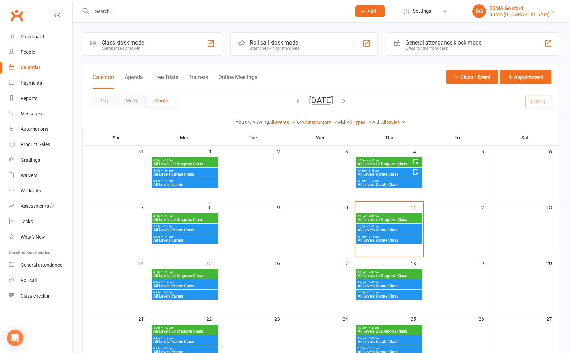
click at [518, 14] on div "BBMA [GEOGRAPHIC_DATA]" at bounding box center [520, 14] width 61 height 6
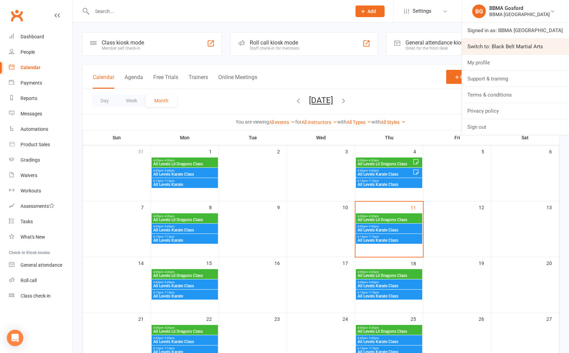
click at [517, 46] on link "Switch to: Black Belt Martial Arts" at bounding box center [515, 47] width 107 height 16
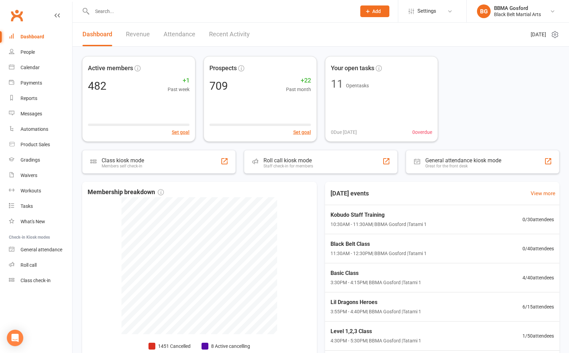
click at [374, 13] on span "Add" at bounding box center [376, 11] width 9 height 5
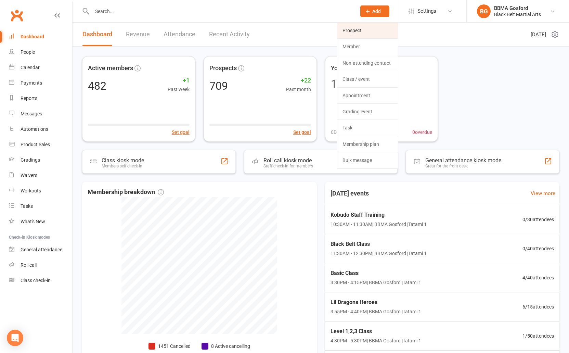
click at [360, 31] on link "Prospect" at bounding box center [367, 31] width 61 height 16
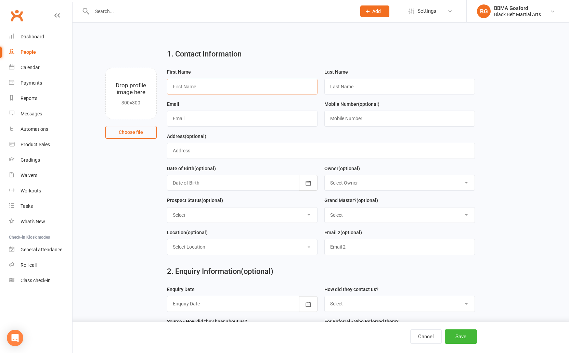
click at [235, 88] on input "text" at bounding box center [242, 87] width 151 height 16
type input "[PERSON_NAME]"
type input "Bladergroen"
type input "[EMAIL_ADDRESS][DOMAIN_NAME]"
type input "0423 484 306"
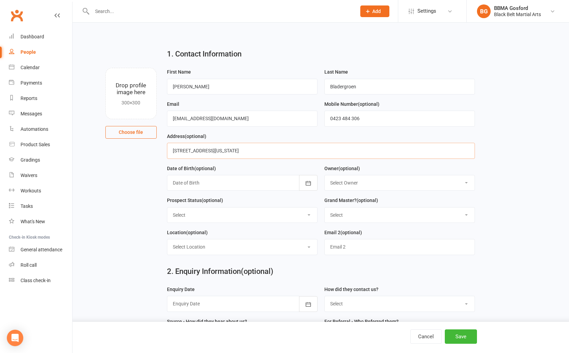
type input "[STREET_ADDRESS][US_STATE]"
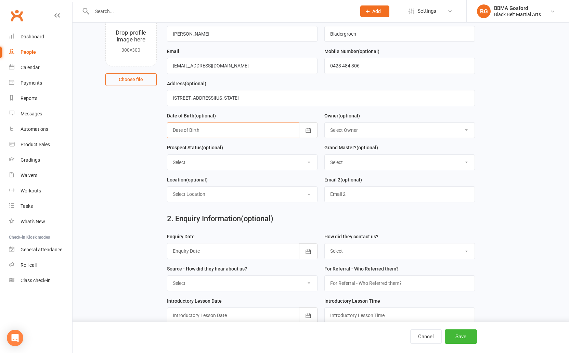
scroll to position [53, 0]
click at [257, 131] on div at bounding box center [242, 130] width 151 height 16
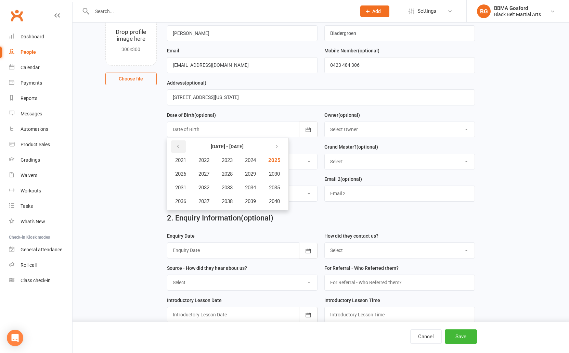
click at [175, 148] on button "button" at bounding box center [178, 146] width 15 height 12
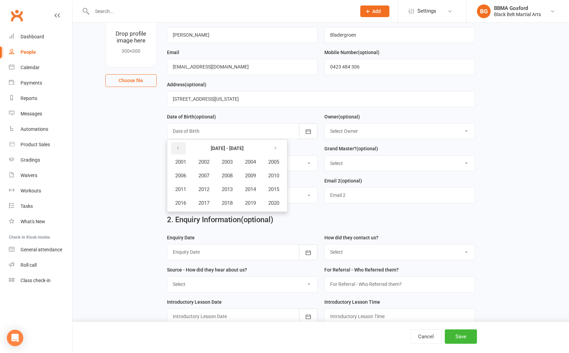
click at [175, 148] on button "button" at bounding box center [178, 148] width 15 height 12
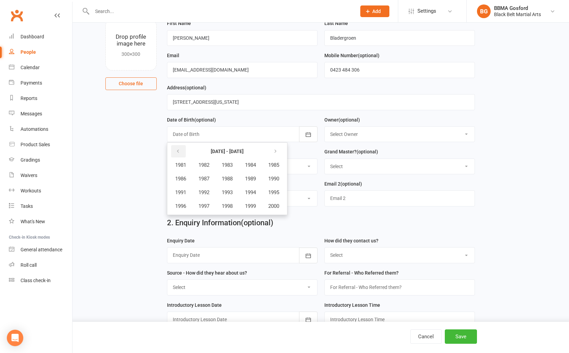
click at [175, 148] on button "button" at bounding box center [178, 151] width 15 height 12
click at [179, 208] on span "1976" at bounding box center [180, 206] width 11 height 6
click at [251, 165] on span "March" at bounding box center [254, 165] width 14 height 6
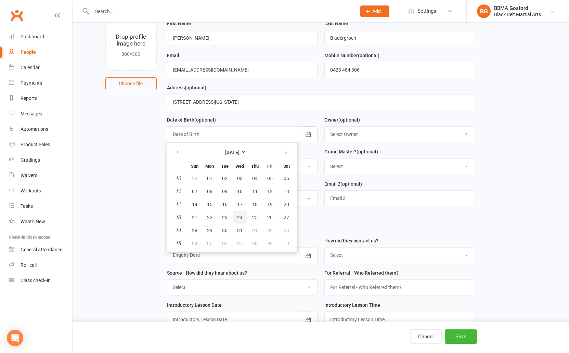
click at [240, 217] on span "24" at bounding box center [239, 217] width 5 height 5
type input "[DATE]"
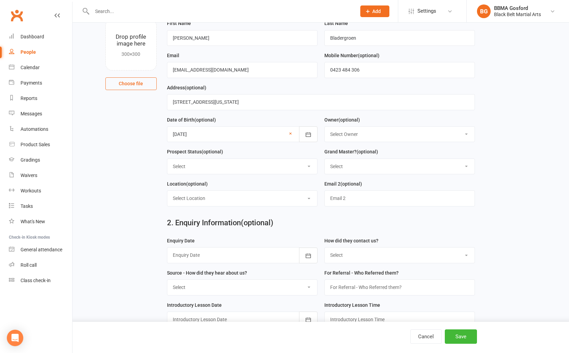
select select "Thinking"
click option "Thinking" at bounding box center [0, 0] width 0 height 0
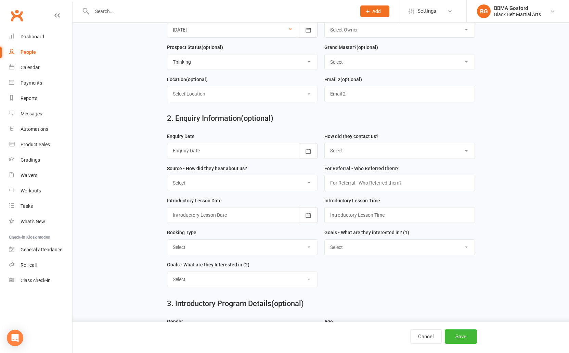
scroll to position [154, 0]
click at [209, 152] on div at bounding box center [242, 150] width 151 height 16
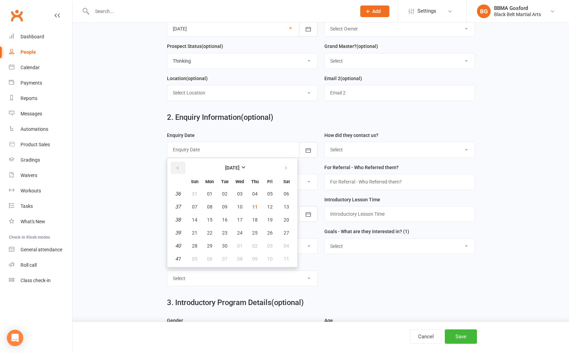
click at [177, 167] on icon "button" at bounding box center [177, 167] width 5 height 5
click at [210, 245] on span "25" at bounding box center [209, 245] width 5 height 5
type input "[DATE]"
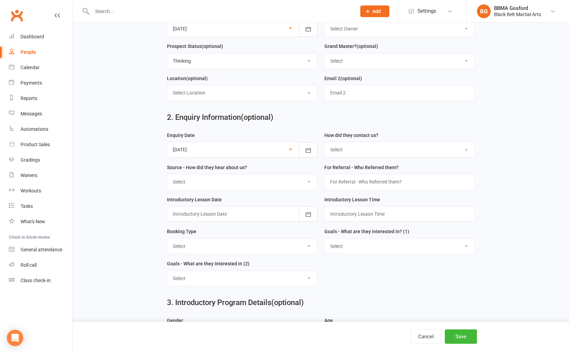
select select "(I) Internet / Online"
click option "(I) Internet / Online" at bounding box center [0, 0] width 0 height 0
click at [167, 174] on select "Select A1 - Direct Mail A2 - Print Media A3 - Flyer A5 - Radio A6 - Sign A7 - T…" at bounding box center [242, 181] width 150 height 15
select select "S4 - Search Engine"
click option "S4 - Search Engine" at bounding box center [0, 0] width 0 height 0
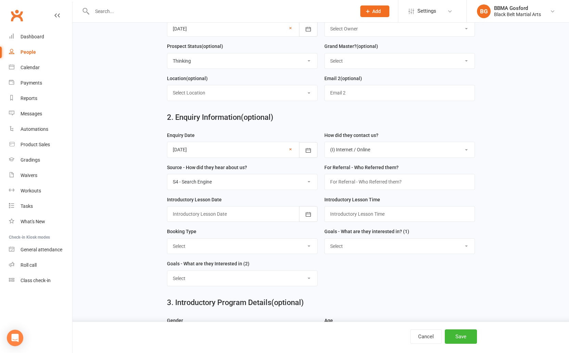
click at [241, 216] on div at bounding box center [242, 214] width 151 height 16
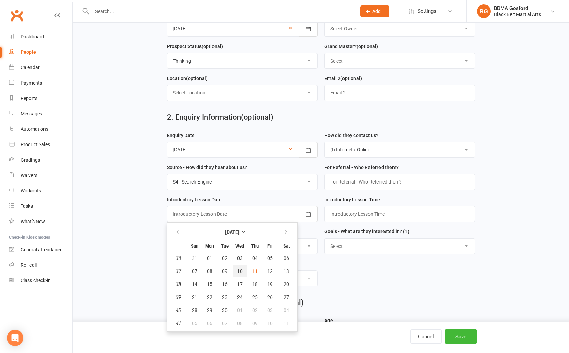
click at [240, 271] on span "10" at bounding box center [239, 270] width 5 height 5
type input "[DATE]"
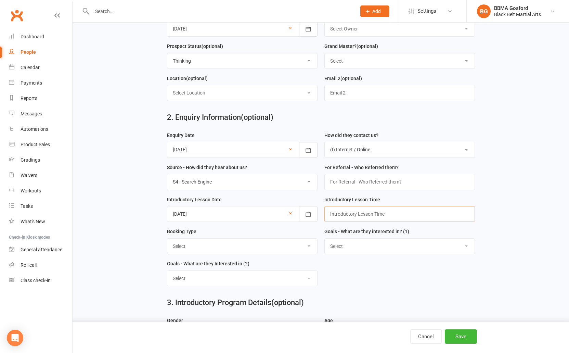
click at [341, 213] on input "text" at bounding box center [400, 214] width 151 height 16
type input "5:45pm"
select select "Trial Class - Kickboxing"
click option "Trial Class - Kickboxing" at bounding box center [0, 0] width 0 height 0
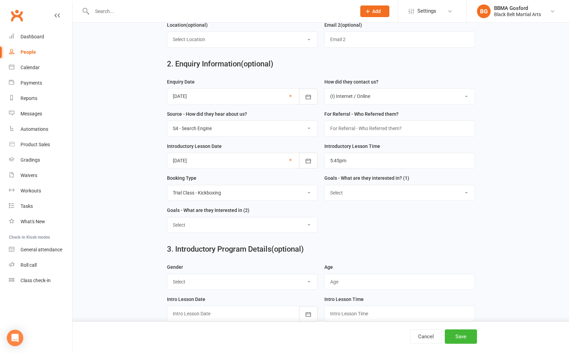
scroll to position [208, 0]
click at [325, 185] on select "Select Increased Confidence Better Focus Improved Self Esteem Sporting Ability …" at bounding box center [400, 192] width 150 height 15
select select "Fitness"
click option "Fitness" at bounding box center [0, 0] width 0 height 0
click at [167, 217] on select "Select Increased Confidence Better Focus Improved Self Esteem Sporting Ability …" at bounding box center [242, 224] width 150 height 15
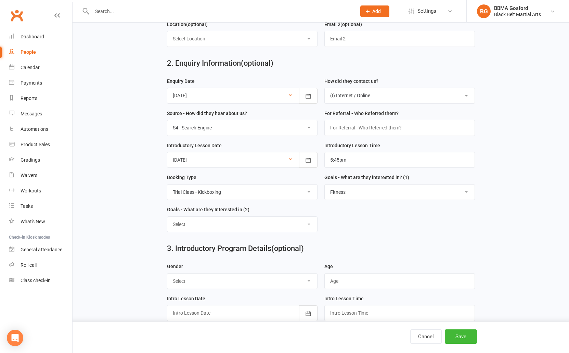
click at [251, 228] on select "Select Increased Confidence Better Focus Improved Self Esteem Sporting Ability …" at bounding box center [242, 224] width 150 height 15
select select "Weight Control"
click option "Weight Control" at bounding box center [0, 0] width 0 height 0
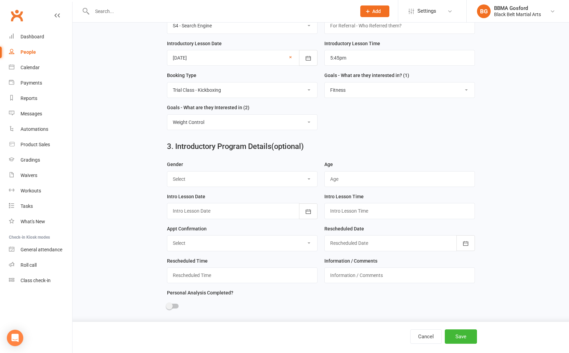
scroll to position [317, 0]
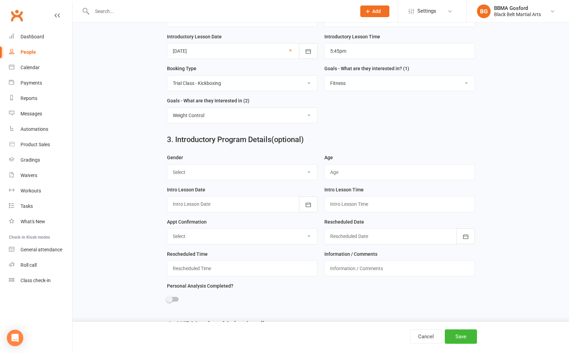
select select "[DEMOGRAPHIC_DATA]"
click option "[DEMOGRAPHIC_DATA]" at bounding box center [0, 0] width 0 height 0
click at [342, 171] on input "text" at bounding box center [400, 172] width 151 height 16
type input "49"
click at [245, 212] on div at bounding box center [242, 204] width 151 height 16
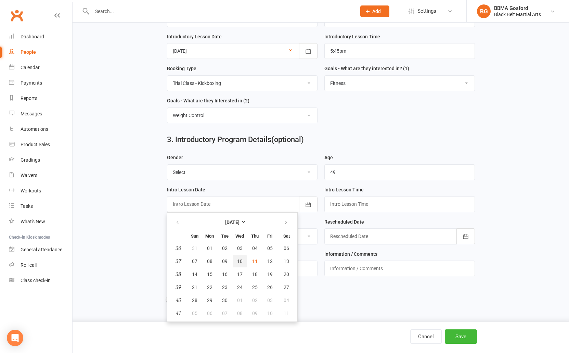
click at [237, 260] on button "10" at bounding box center [240, 261] width 14 height 12
type input "[DATE]"
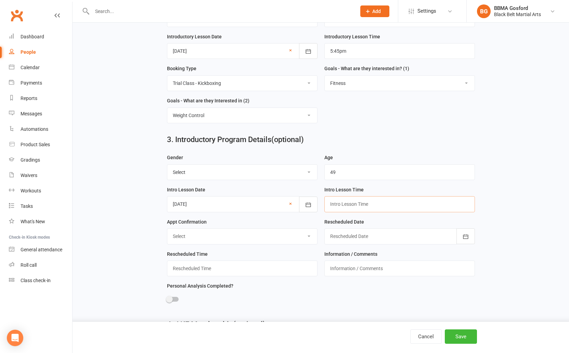
click at [347, 207] on input "text" at bounding box center [400, 204] width 151 height 16
type input "5:45pm"
select select "Confirmed"
click option "Confirmed" at bounding box center [0, 0] width 0 height 0
click at [175, 295] on div at bounding box center [242, 300] width 151 height 15
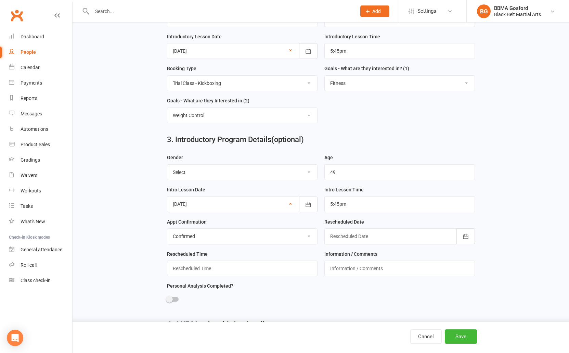
click at [173, 300] on span at bounding box center [169, 299] width 7 height 7
click at [167, 298] on input "checkbox" at bounding box center [167, 298] width 0 height 0
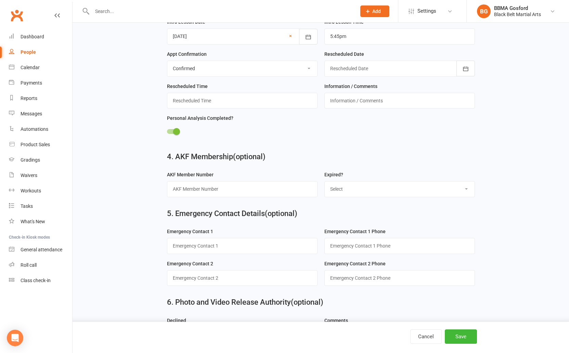
scroll to position [518, 0]
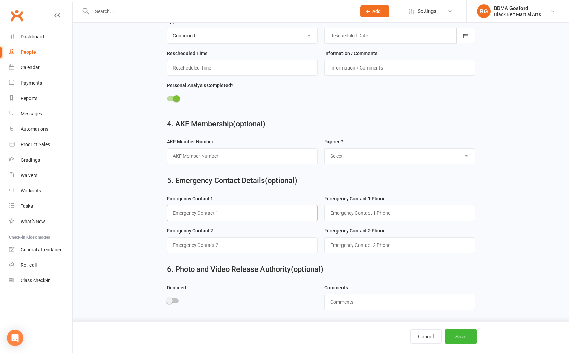
click at [212, 209] on input "text" at bounding box center [242, 213] width 151 height 16
type input "[PERSON_NAME] (husband)"
type input "0466 214 973"
click at [472, 336] on button "Save" at bounding box center [461, 336] width 32 height 14
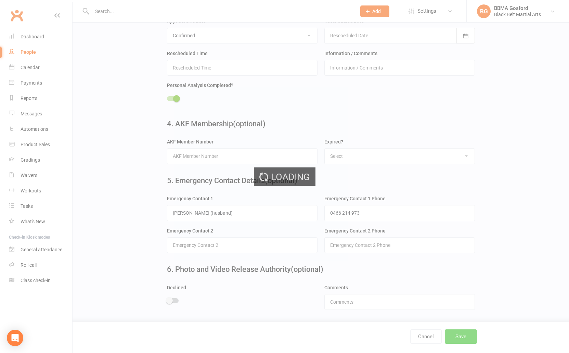
scroll to position [0, 0]
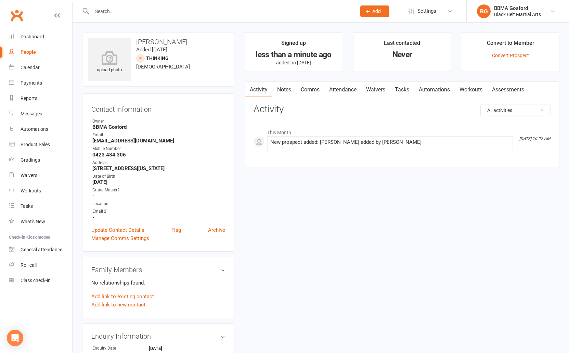
click at [127, 13] on input "text" at bounding box center [221, 12] width 262 height 10
type input "v"
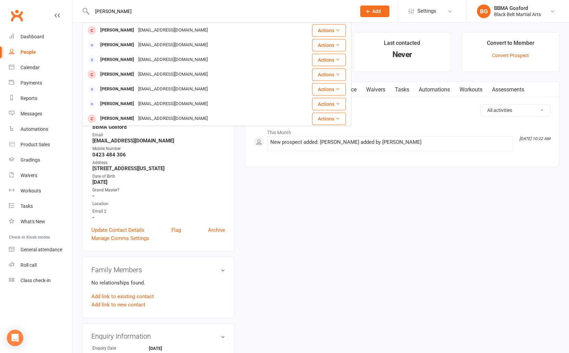
type input "[PERSON_NAME]"
click at [372, 11] on span "Add" at bounding box center [376, 11] width 9 height 5
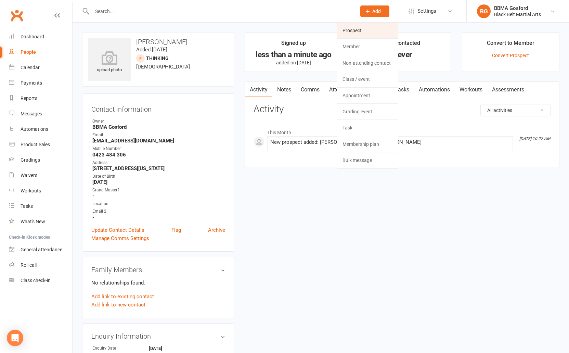
click at [366, 28] on link "Prospect" at bounding box center [367, 31] width 61 height 16
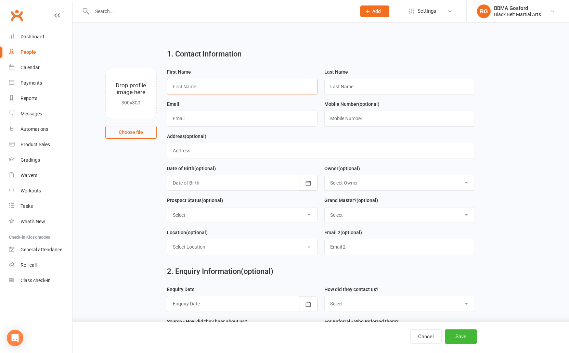
click at [194, 87] on input "text" at bounding box center [242, 87] width 151 height 16
type input "Evie"
type input "[PERSON_NAME]"
type input "[EMAIL_ADDRESS][DOMAIN_NAME]"
type input "0402 757 249"
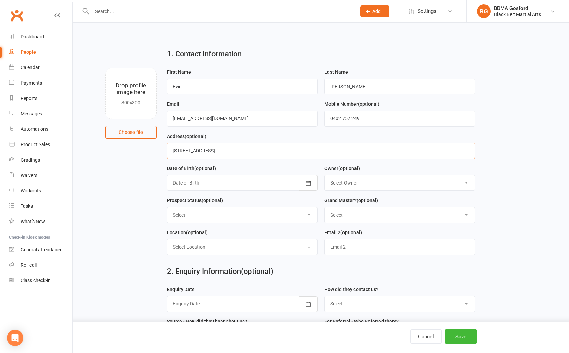
type input "[STREET_ADDRESS]"
click at [269, 187] on div at bounding box center [242, 183] width 151 height 16
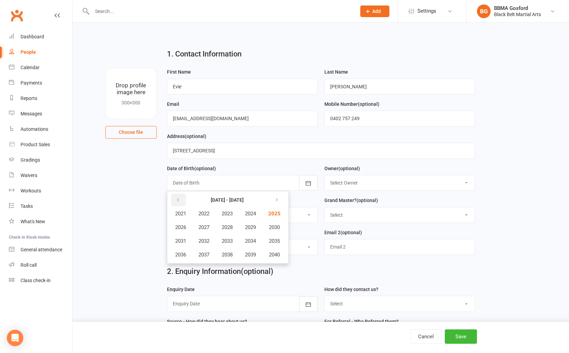
click at [176, 201] on icon "button" at bounding box center [178, 199] width 5 height 5
click at [277, 242] on span "2015" at bounding box center [273, 241] width 11 height 6
click at [253, 225] on span "June" at bounding box center [254, 227] width 11 height 6
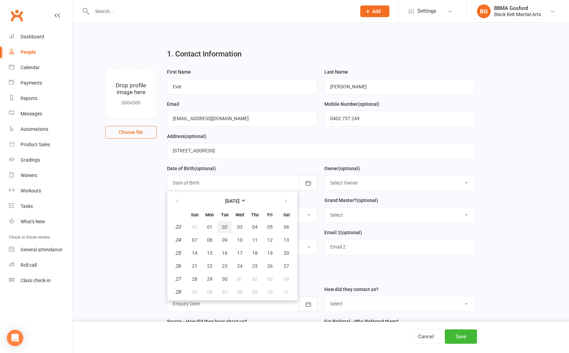
click at [225, 227] on span "02" at bounding box center [224, 226] width 5 height 5
type input "[DATE]"
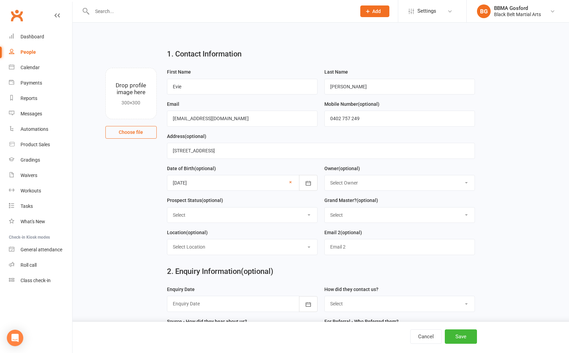
select select "Thinking"
click option "Thinking" at bounding box center [0, 0] width 0 height 0
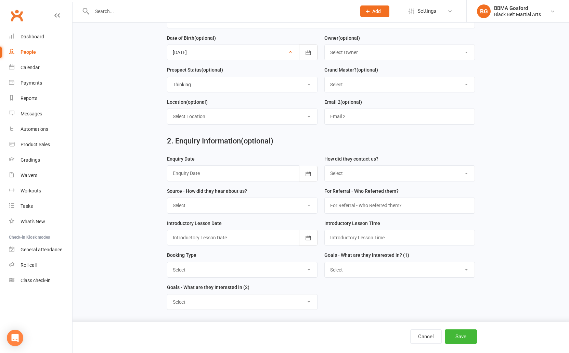
scroll to position [132, 0]
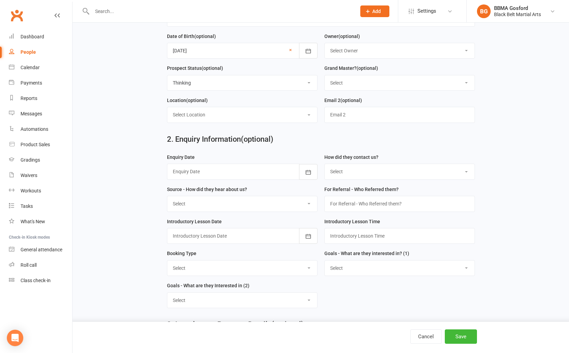
click at [211, 175] on div at bounding box center [242, 172] width 151 height 16
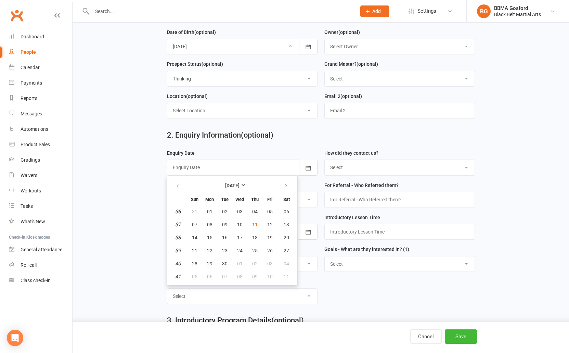
scroll to position [137, 0]
click at [256, 209] on span "04" at bounding box center [254, 210] width 5 height 5
type input "[DATE]"
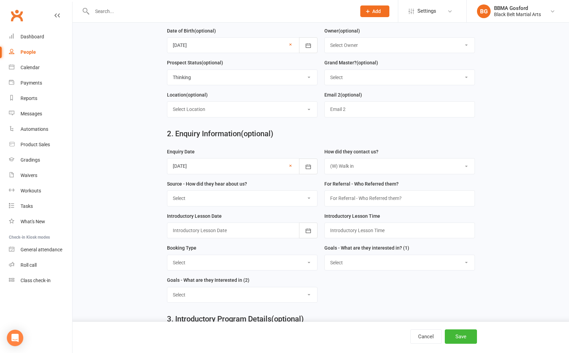
click option "(W) Walk in" at bounding box center [0, 0] width 0 height 0
select select "(I) Internet / Online"
click option "(I) Internet / Online" at bounding box center [0, 0] width 0 height 0
click at [167, 191] on select "Select A1 - Direct Mail A2 - Print Media A3 - Flyer A5 - Radio A6 - Sign A7 - T…" at bounding box center [242, 198] width 150 height 15
select select "S1 - Facebook"
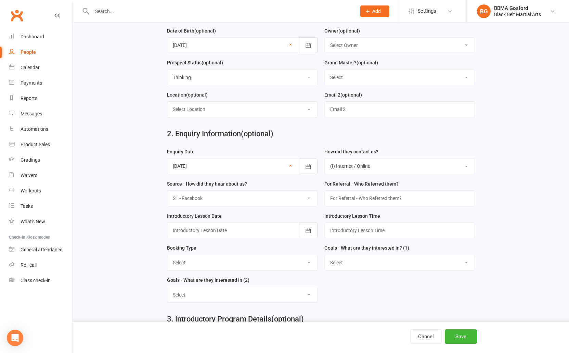
click option "S1 - Facebook" at bounding box center [0, 0] width 0 height 0
click at [217, 230] on div at bounding box center [242, 231] width 151 height 16
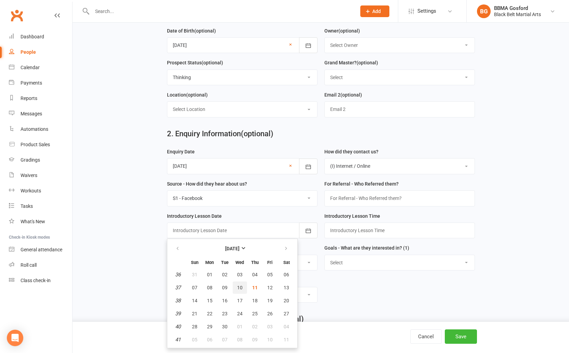
click at [240, 288] on span "10" at bounding box center [239, 287] width 5 height 5
type input "[DATE]"
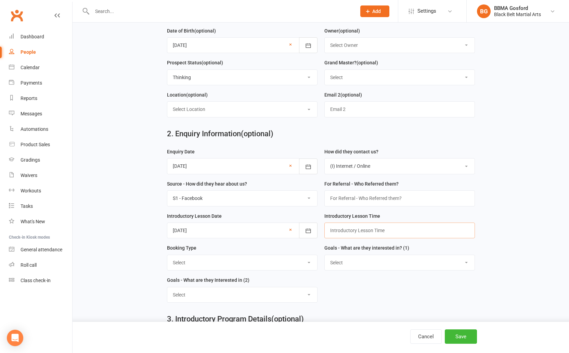
click at [361, 229] on input "text" at bounding box center [400, 231] width 151 height 16
type input "4:30pm"
select select "One on One - Karate"
click option "One on One - Karate" at bounding box center [0, 0] width 0 height 0
click at [325, 255] on select "Select Increased Confidence Better Focus Improved Self Esteem Sporting Ability …" at bounding box center [400, 262] width 150 height 15
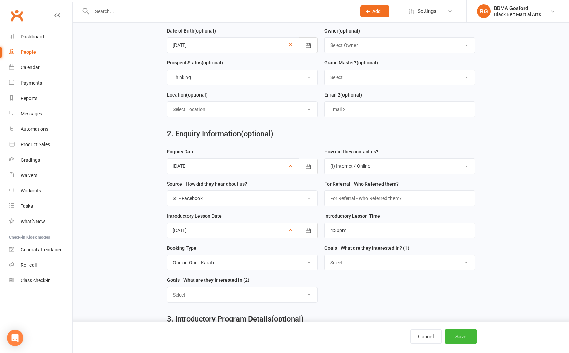
select select "Increased Confidence"
click option "Increased Confidence" at bounding box center [0, 0] width 0 height 0
click at [167, 287] on select "Select Increased Confidence Better Focus Improved Self Esteem Sporting Ability …" at bounding box center [242, 294] width 150 height 15
select select "Self Control"
click option "Self Control" at bounding box center [0, 0] width 0 height 0
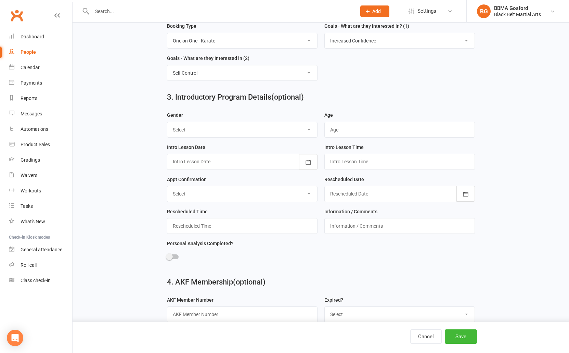
scroll to position [361, 0]
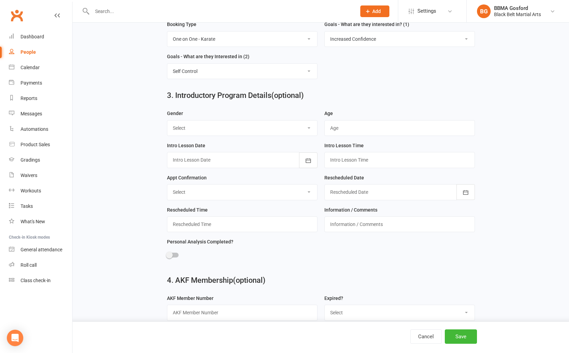
select select "[DEMOGRAPHIC_DATA]"
click option "[DEMOGRAPHIC_DATA]" at bounding box center [0, 0] width 0 height 0
click at [339, 126] on input "text" at bounding box center [400, 128] width 151 height 16
type input "10"
click at [269, 161] on div at bounding box center [242, 160] width 151 height 16
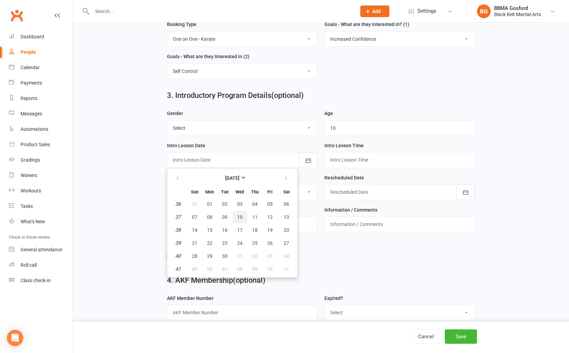
click at [241, 218] on span "10" at bounding box center [239, 216] width 5 height 5
type input "[DATE]"
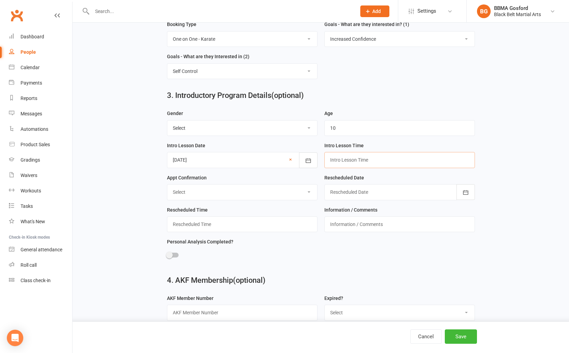
click at [357, 163] on input "text" at bounding box center [400, 160] width 151 height 16
type input "4:30pm"
select select "Confirmed"
click option "Confirmed" at bounding box center [0, 0] width 0 height 0
click at [169, 254] on span at bounding box center [169, 255] width 7 height 7
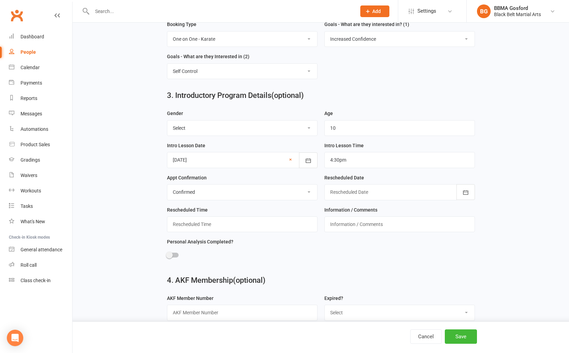
click at [167, 254] on input "checkbox" at bounding box center [167, 254] width 0 height 0
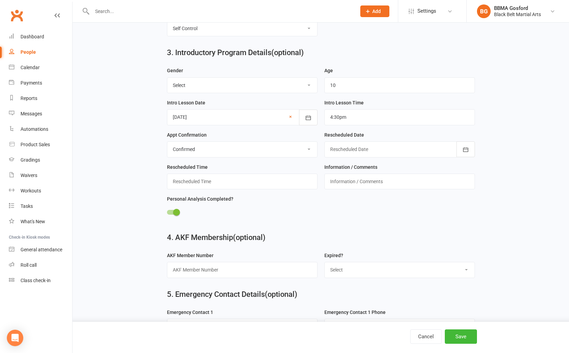
scroll to position [518, 0]
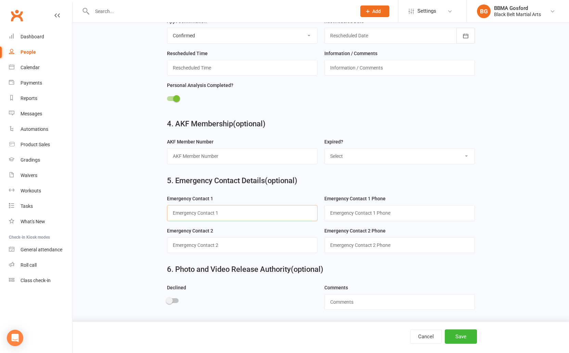
click at [185, 214] on input "text" at bounding box center [242, 213] width 151 height 16
type input "[PERSON_NAME] (aunt)"
type input "0402 757 249"
click at [458, 333] on button "Save" at bounding box center [461, 336] width 32 height 14
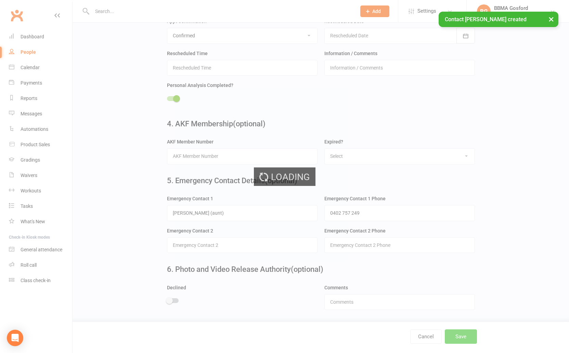
scroll to position [0, 0]
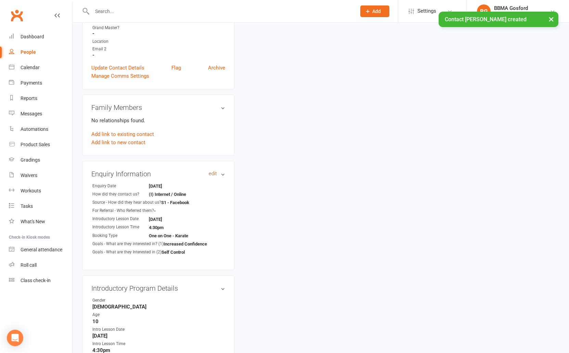
scroll to position [158, 0]
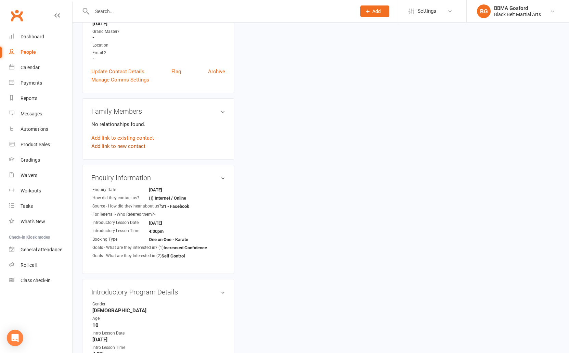
click at [117, 148] on link "Add link to new contact" at bounding box center [118, 146] width 54 height 8
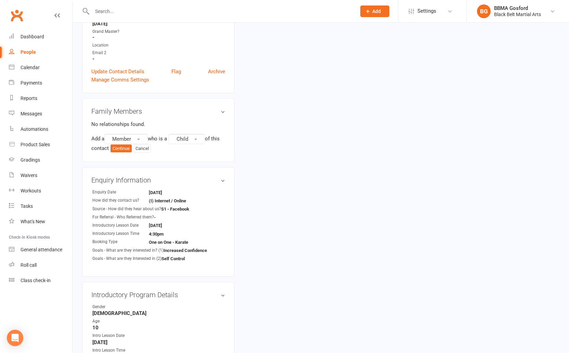
click at [140, 132] on relationship-list "No relationships found. Add a Member who is a Child of this contact Continue Ca…" at bounding box center [158, 136] width 134 height 33
click at [137, 136] on button "Member" at bounding box center [125, 139] width 43 height 10
click at [141, 179] on span "Non-attending contact" at bounding box center [135, 181] width 51 height 6
click at [111, 148] on span "Child" at bounding box center [107, 149] width 12 height 6
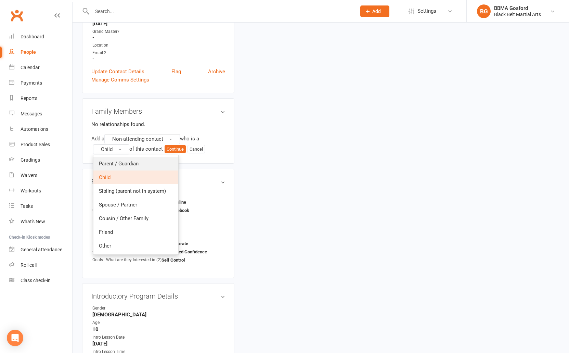
click at [129, 165] on span "Parent / Guardian" at bounding box center [119, 164] width 40 height 6
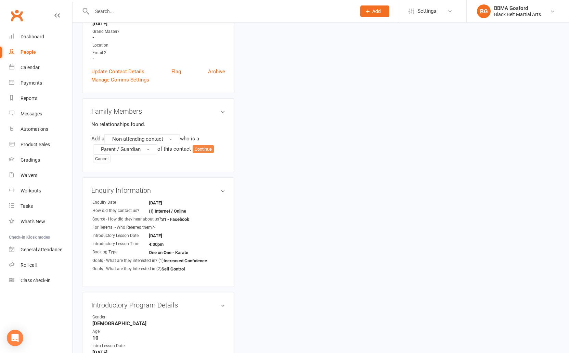
click at [205, 150] on button "Continue" at bounding box center [203, 149] width 21 height 8
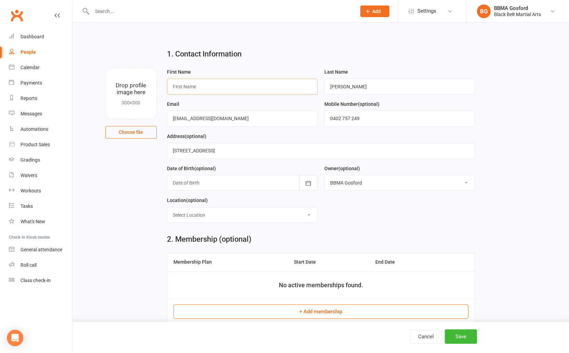
click at [211, 87] on input "text" at bounding box center [242, 87] width 151 height 16
type input "[PERSON_NAME]"
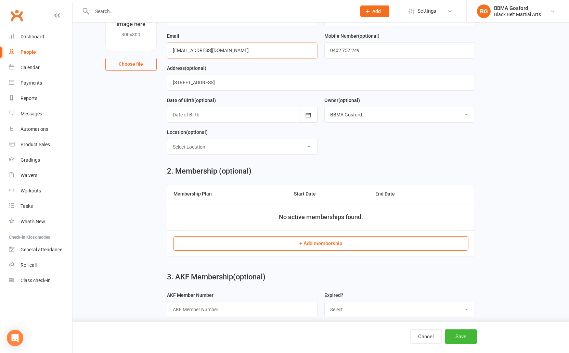
scroll to position [76, 0]
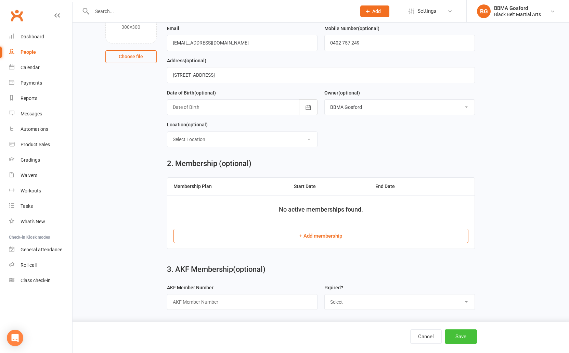
click at [466, 331] on button "Save" at bounding box center [461, 336] width 32 height 14
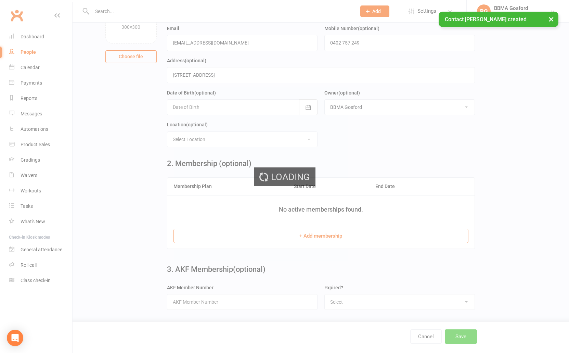
scroll to position [0, 0]
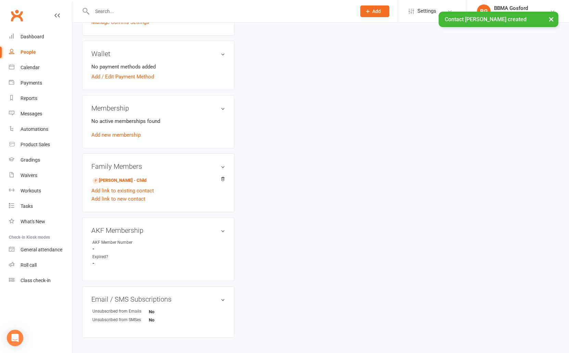
scroll to position [189, 0]
click at [119, 196] on link "Add link to new contact" at bounding box center [118, 198] width 54 height 8
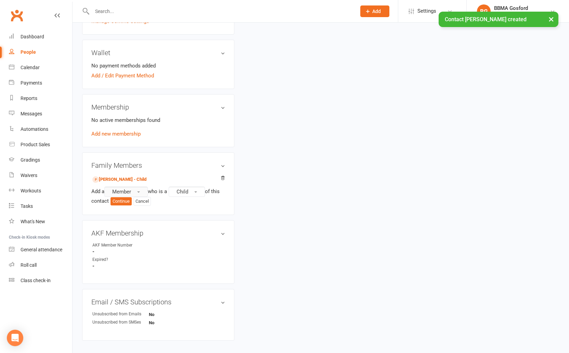
click at [131, 193] on span "Member" at bounding box center [121, 192] width 19 height 6
click at [133, 216] on link "Prospect" at bounding box center [139, 220] width 68 height 14
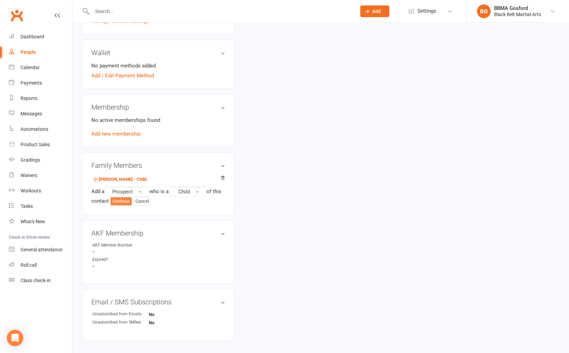
click at [132, 203] on button "Continue" at bounding box center [121, 201] width 21 height 8
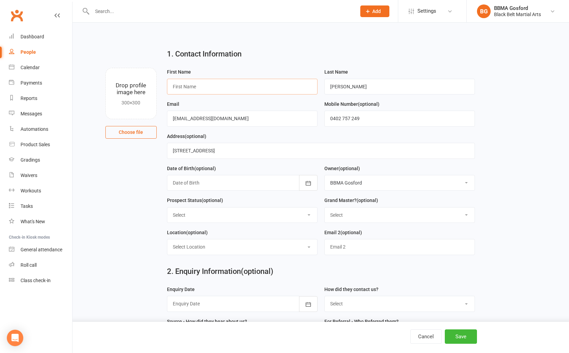
click at [220, 88] on input "text" at bounding box center [242, 87] width 151 height 16
type input "[PERSON_NAME]"
click at [226, 179] on div at bounding box center [242, 183] width 151 height 16
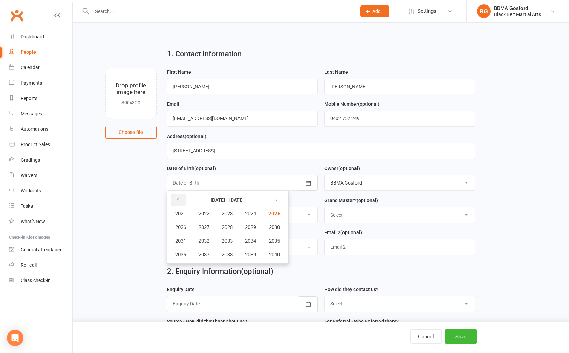
click at [180, 199] on icon "button" at bounding box center [178, 199] width 5 height 5
click at [251, 241] on span "2014" at bounding box center [250, 241] width 11 height 6
click at [177, 242] on button "July" at bounding box center [184, 240] width 30 height 13
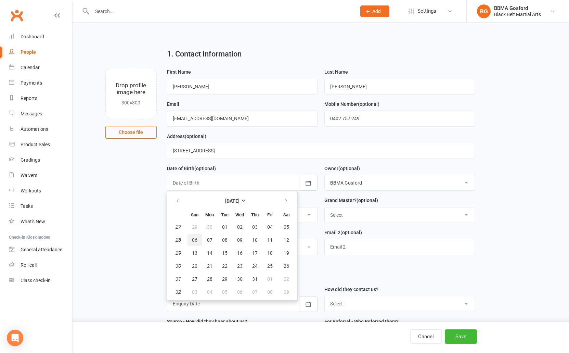
click at [196, 242] on span "06" at bounding box center [194, 239] width 5 height 5
type input "[DATE]"
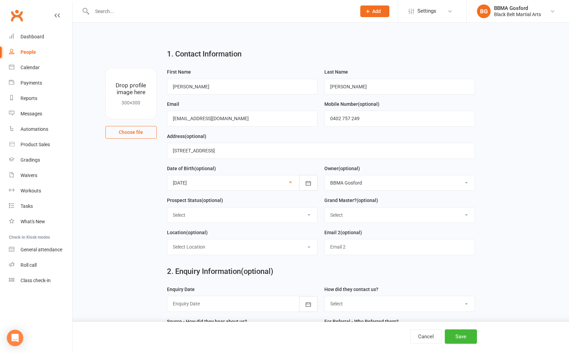
select select "Thinking"
click option "Thinking" at bounding box center [0, 0] width 0 height 0
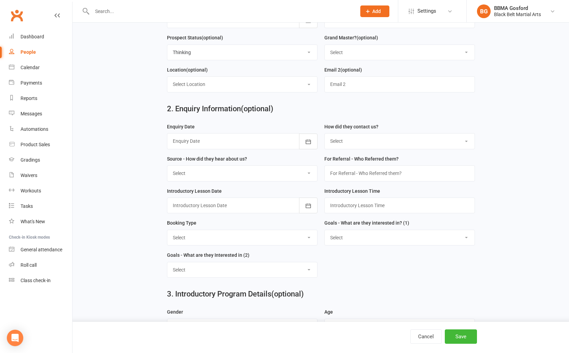
scroll to position [165, 0]
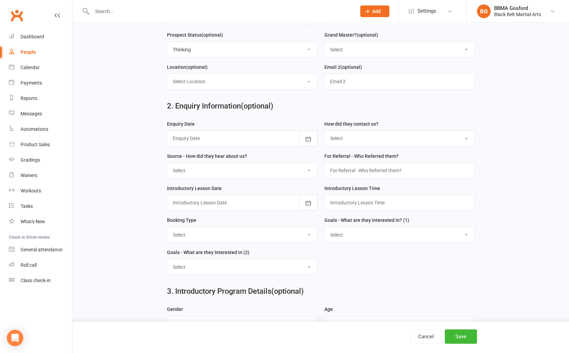
click at [203, 138] on div at bounding box center [242, 138] width 151 height 16
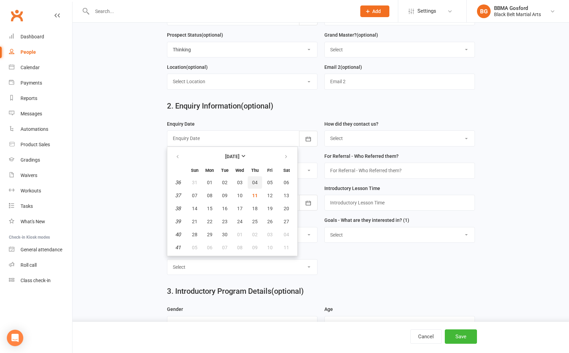
click at [254, 182] on span "04" at bounding box center [254, 182] width 5 height 5
type input "[DATE]"
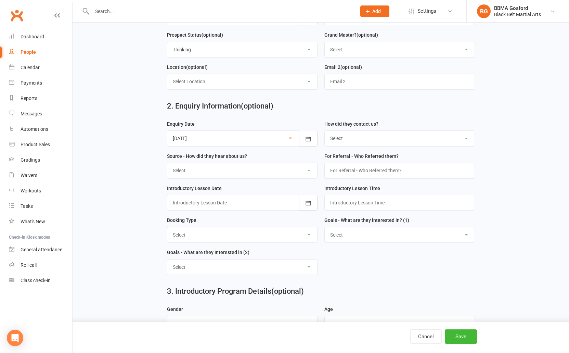
select select "(I) Internet / Online"
click option "(I) Internet / Online" at bounding box center [0, 0] width 0 height 0
click at [167, 163] on select "Select A1 - Direct Mail A2 - Print Media A3 - Flyer A5 - Radio A6 - Sign A7 - T…" at bounding box center [242, 170] width 150 height 15
click at [219, 167] on select "Select A1 - Direct Mail A2 - Print Media A3 - Flyer A5 - Radio A6 - Sign A7 - T…" at bounding box center [242, 170] width 150 height 15
select select "S1 - Facebook"
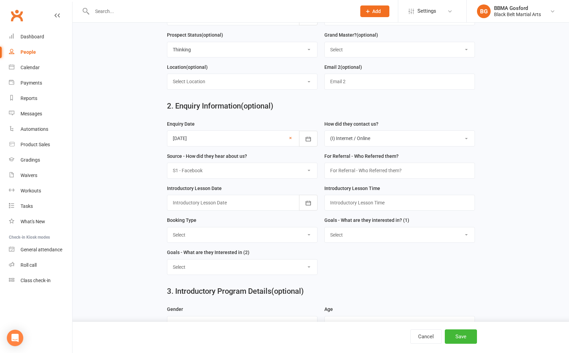
click option "S1 - Facebook" at bounding box center [0, 0] width 0 height 0
click at [241, 204] on div at bounding box center [242, 203] width 151 height 16
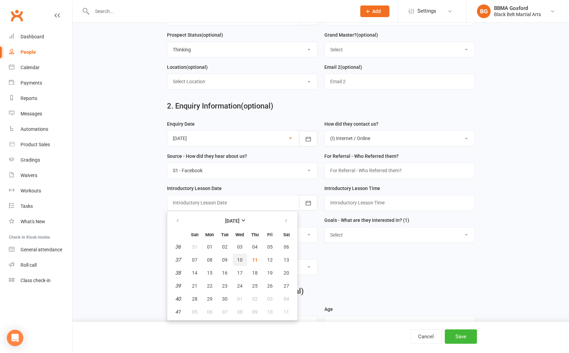
drag, startPoint x: 242, startPoint y: 262, endPoint x: 318, endPoint y: 228, distance: 82.6
click at [242, 262] on span "10" at bounding box center [239, 259] width 5 height 5
type input "[DATE]"
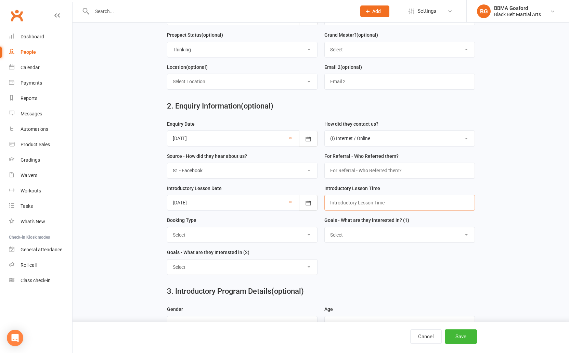
click at [373, 206] on input "text" at bounding box center [400, 203] width 151 height 16
type input "4:30pm"
select select "One on One - Karate"
click option "One on One - Karate" at bounding box center [0, 0] width 0 height 0
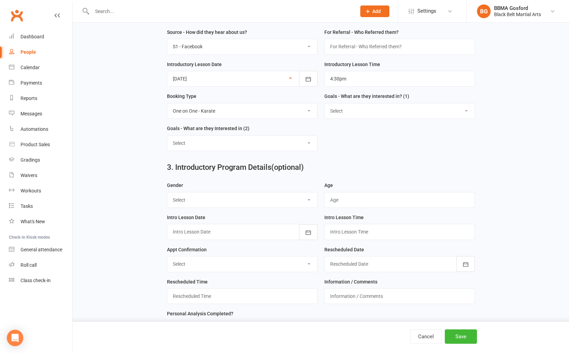
scroll to position [290, 0]
select select "Improved Self Esteem"
click option "Improved Self Esteem" at bounding box center [0, 0] width 0 height 0
select select "Self Belief"
click option "Self Belief" at bounding box center [0, 0] width 0 height 0
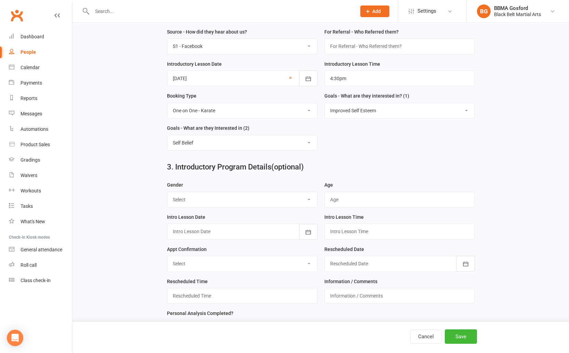
select select "[DEMOGRAPHIC_DATA]"
click option "[DEMOGRAPHIC_DATA]" at bounding box center [0, 0] width 0 height 0
click at [363, 202] on input "text" at bounding box center [400, 200] width 151 height 16
type input "11"
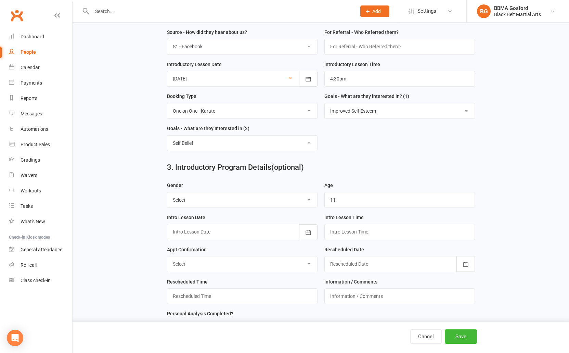
click at [221, 231] on div at bounding box center [242, 232] width 151 height 16
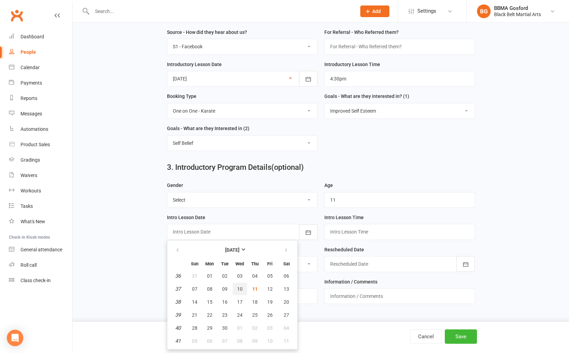
click at [242, 290] on button "10" at bounding box center [240, 289] width 14 height 12
type input "[DATE]"
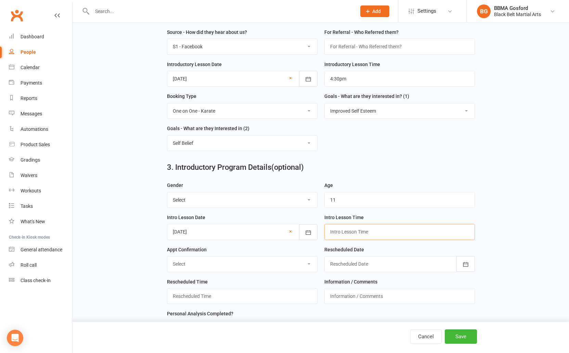
click at [364, 236] on input "text" at bounding box center [400, 232] width 151 height 16
type input "4:30pm"
select select "Confirmed"
click option "Confirmed" at bounding box center [0, 0] width 0 height 0
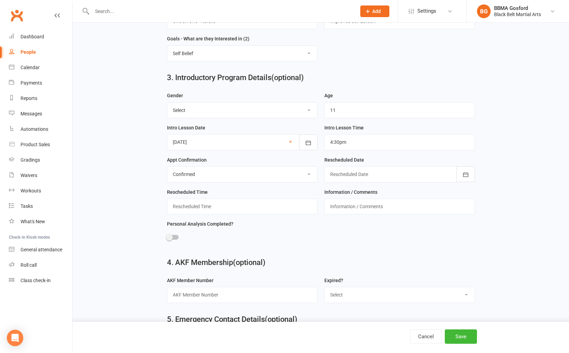
scroll to position [381, 0]
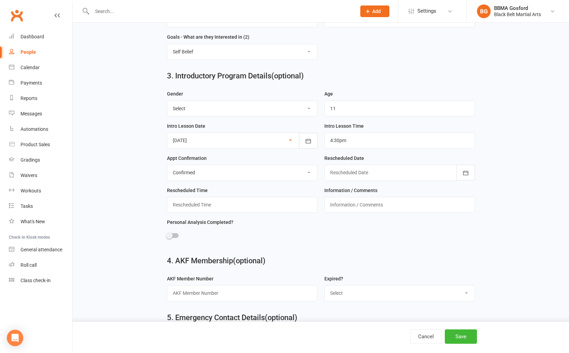
click at [168, 236] on span at bounding box center [169, 235] width 7 height 7
click at [167, 234] on input "checkbox" at bounding box center [167, 234] width 0 height 0
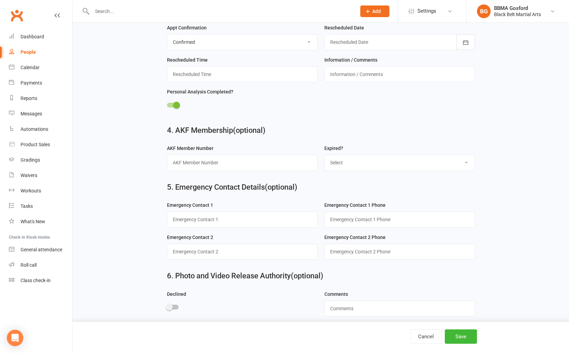
scroll to position [518, 0]
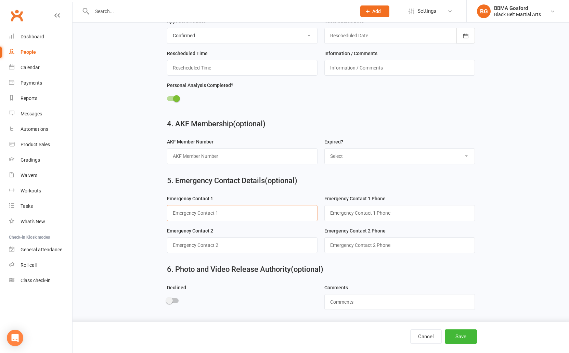
click at [214, 209] on input "text" at bounding box center [242, 213] width 151 height 16
type input "[PERSON_NAME] (aunt)"
type input "0402 757 249"
click at [467, 334] on button "Save" at bounding box center [461, 336] width 32 height 14
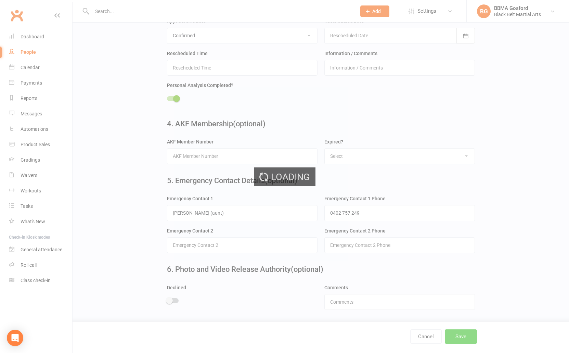
scroll to position [0, 0]
